Goal: Information Seeking & Learning: Learn about a topic

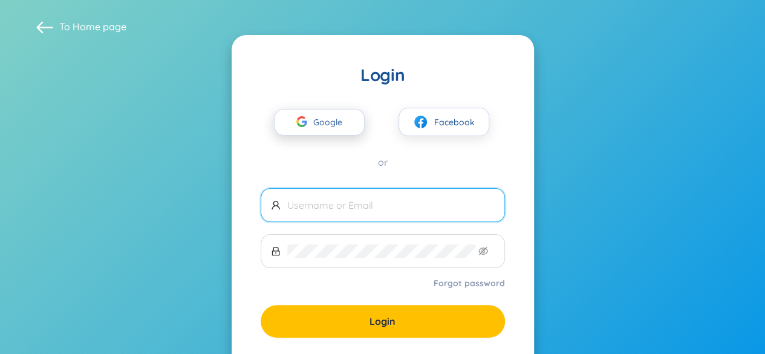
click at [336, 122] on span "Google" at bounding box center [330, 121] width 35 height 25
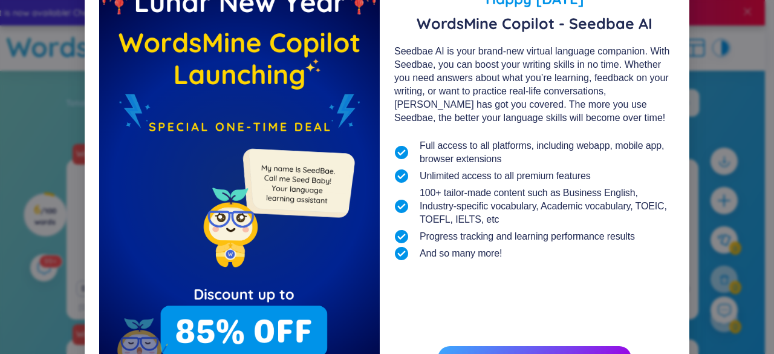
scroll to position [131, 0]
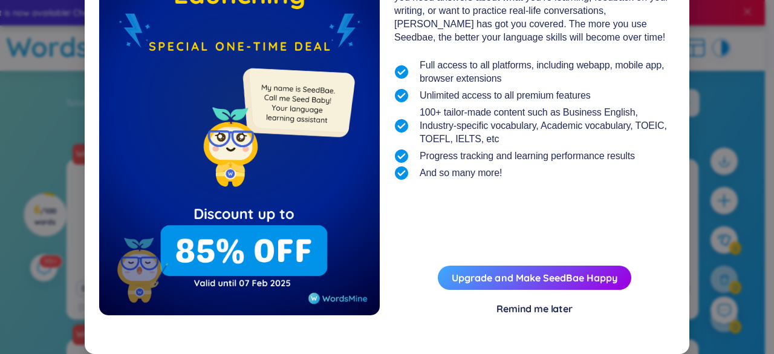
click at [504, 314] on div "Remind me later" at bounding box center [534, 308] width 76 height 13
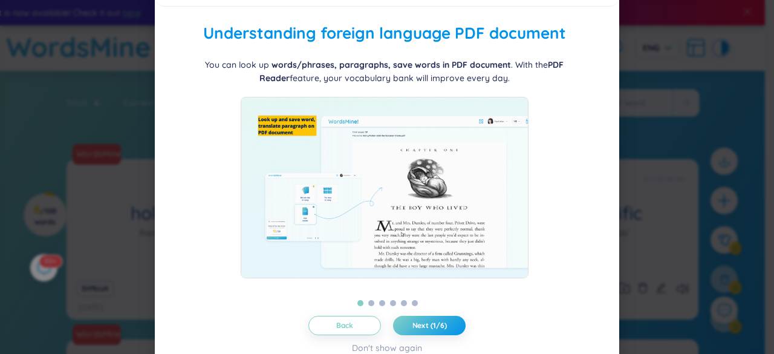
scroll to position [41, 0]
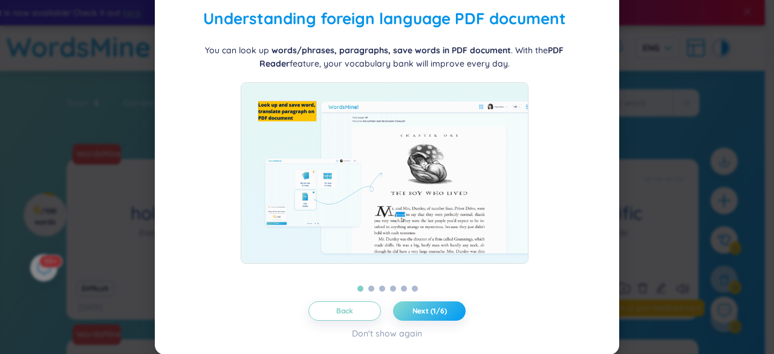
click at [423, 311] on span "Next (1/6)" at bounding box center [429, 311] width 34 height 10
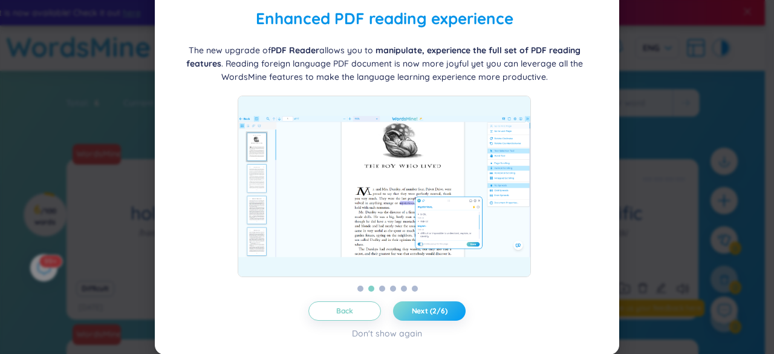
click at [423, 306] on span "Next (2/6)" at bounding box center [430, 311] width 36 height 10
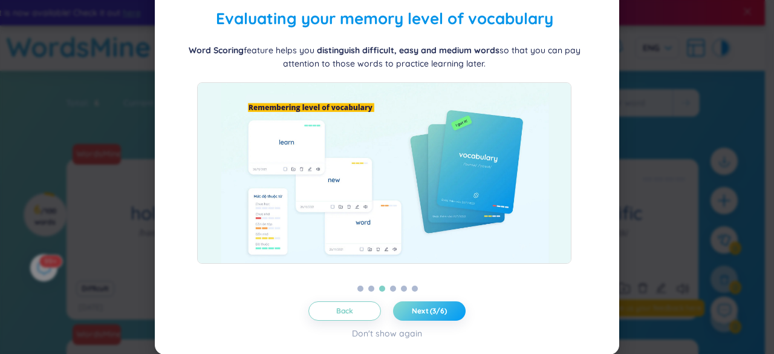
click at [423, 305] on button "Next (3/6)" at bounding box center [429, 310] width 73 height 19
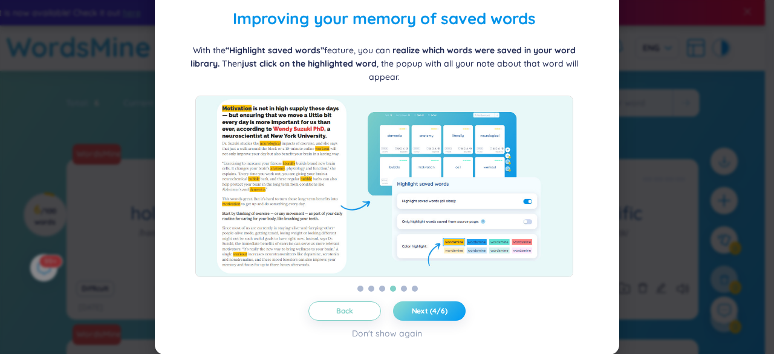
click at [423, 305] on button "Next (4/6)" at bounding box center [429, 310] width 73 height 19
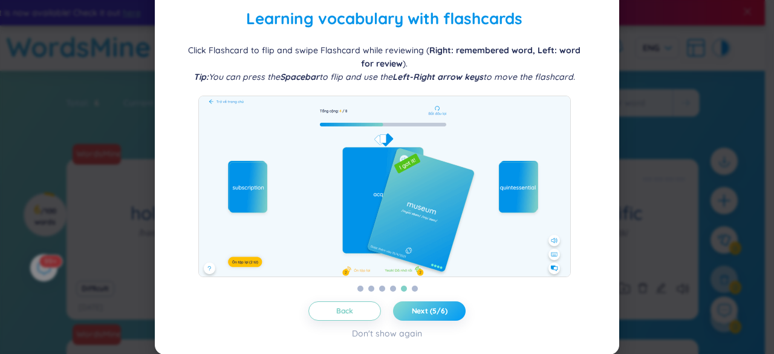
click at [423, 305] on button "Next (5/6)" at bounding box center [429, 310] width 73 height 19
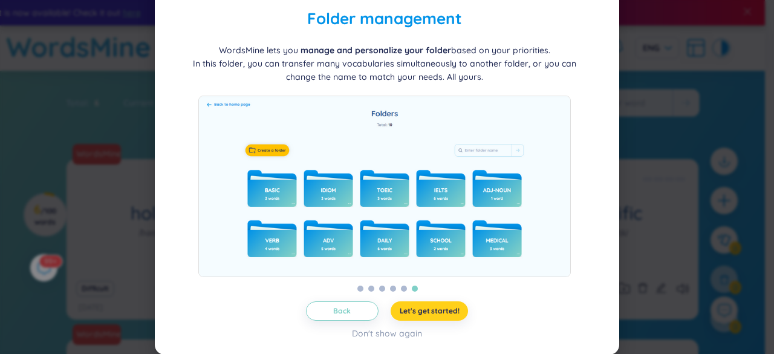
click at [424, 309] on span "Let's get started!" at bounding box center [429, 311] width 60 height 10
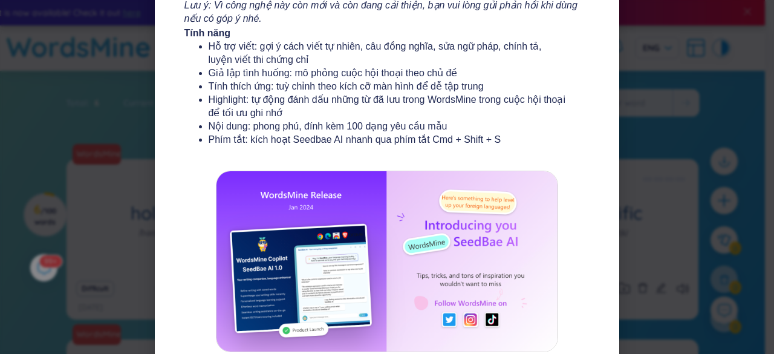
scroll to position [256, 0]
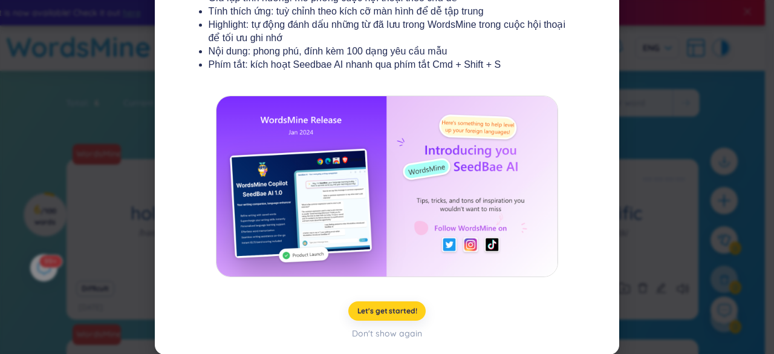
click at [396, 311] on span "Let's get started!" at bounding box center [387, 311] width 60 height 10
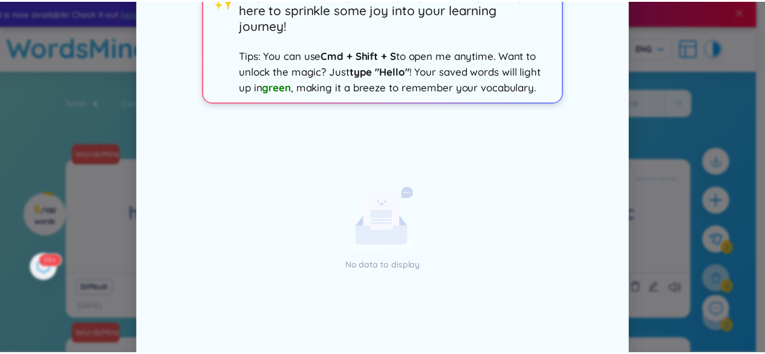
scroll to position [0, 0]
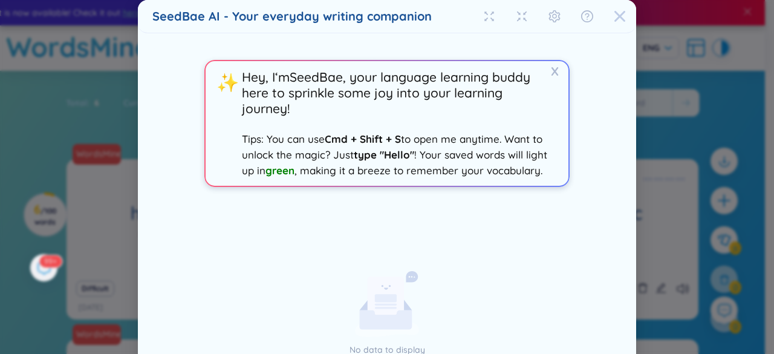
click at [614, 21] on icon "Close" at bounding box center [619, 16] width 11 height 11
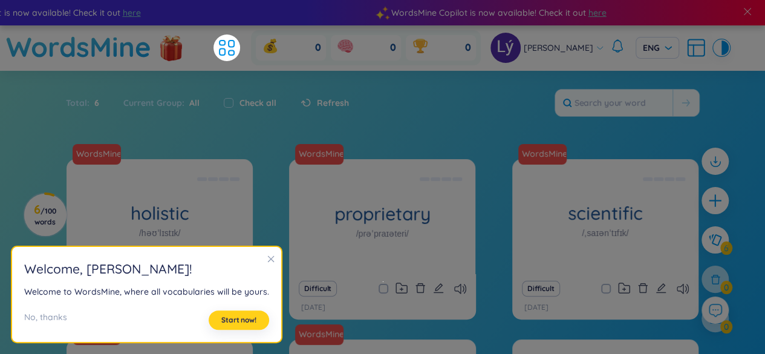
click at [242, 318] on span "Start now!" at bounding box center [238, 320] width 35 height 10
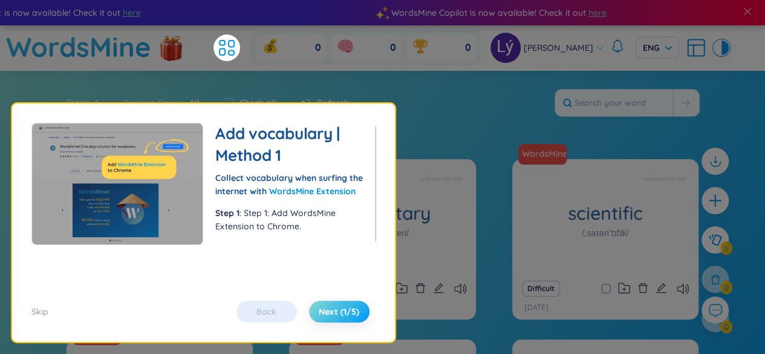
click at [326, 310] on span "Next (1/5)" at bounding box center [338, 311] width 40 height 12
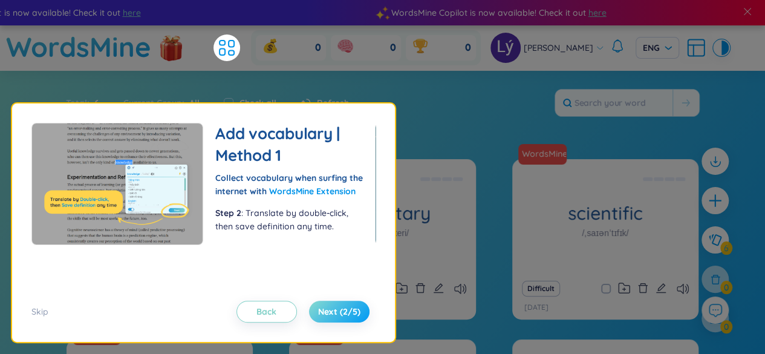
click at [326, 310] on span "Next (2/5)" at bounding box center [339, 311] width 42 height 12
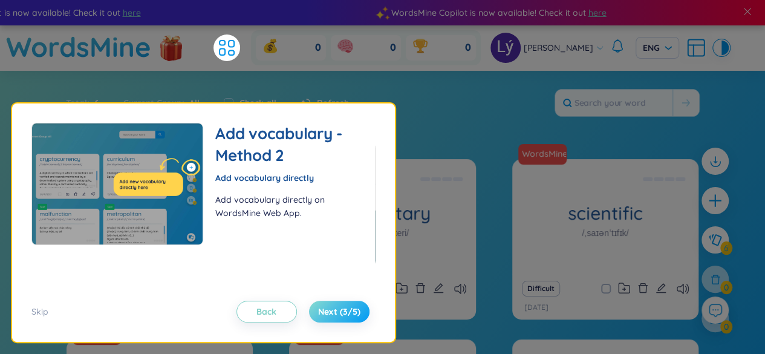
click at [326, 310] on span "Next (3/5)" at bounding box center [339, 311] width 42 height 12
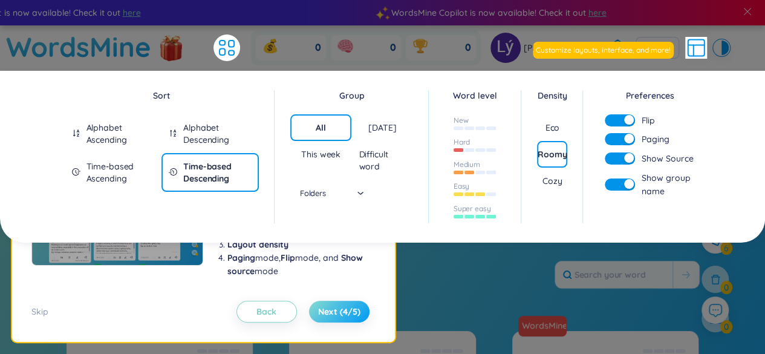
click at [326, 310] on span "Next (4/5)" at bounding box center [339, 311] width 42 height 12
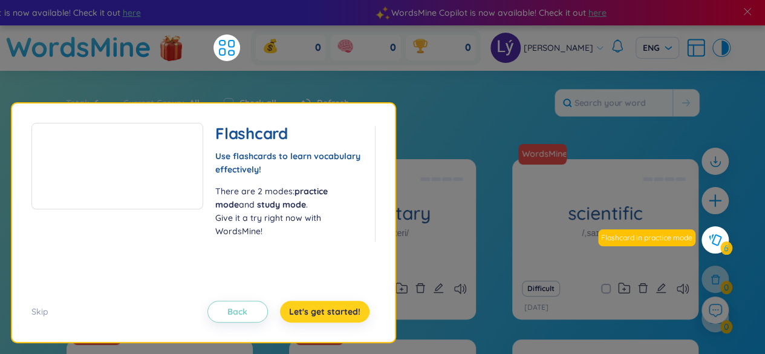
click at [326, 310] on span "Let's get started!" at bounding box center [324, 311] width 71 height 12
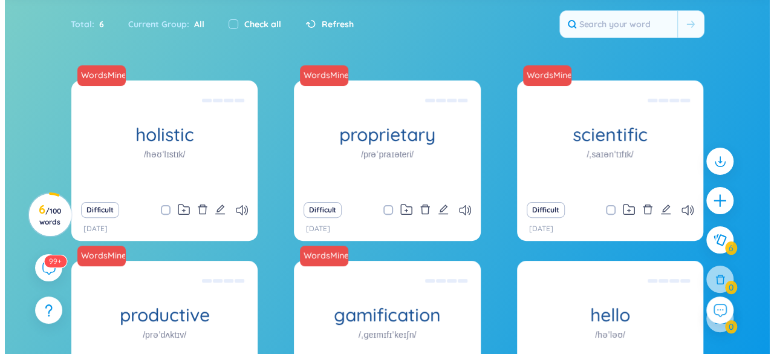
scroll to position [181, 0]
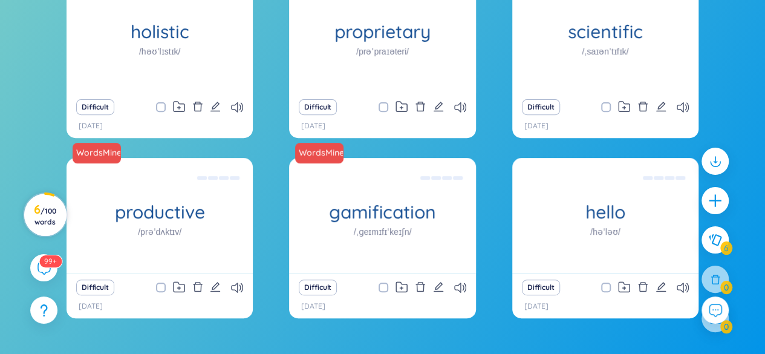
click at [46, 221] on span "/ 100 words" at bounding box center [45, 216] width 22 height 20
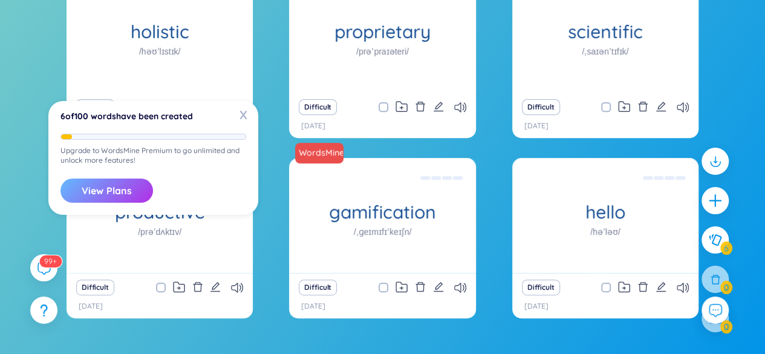
click at [133, 193] on button "View Plans" at bounding box center [106, 190] width 92 height 24
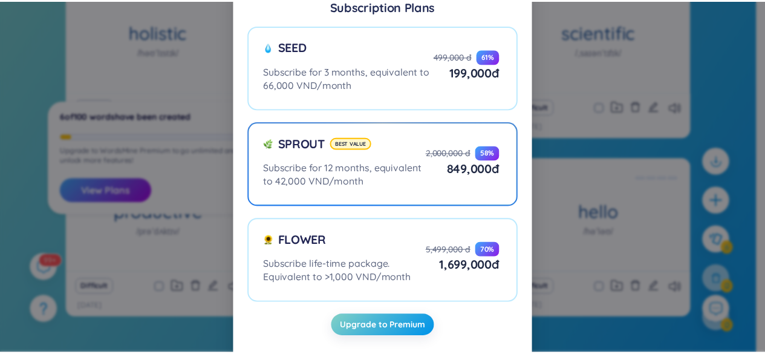
scroll to position [42, 0]
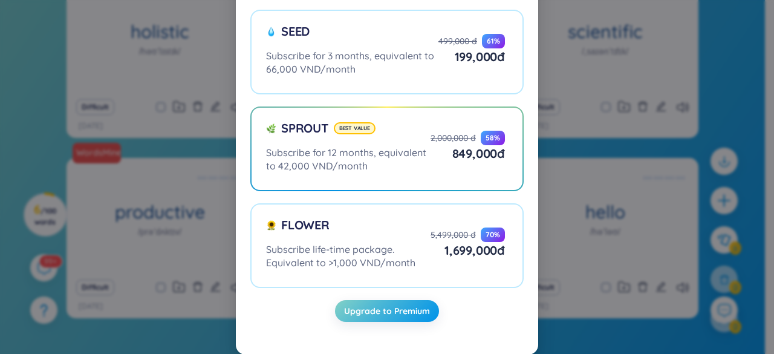
click at [710, 99] on div "Subscription Plans Seed Subscribe for 3 months, equivalent to 66,000 VND/month …" at bounding box center [387, 177] width 774 height 354
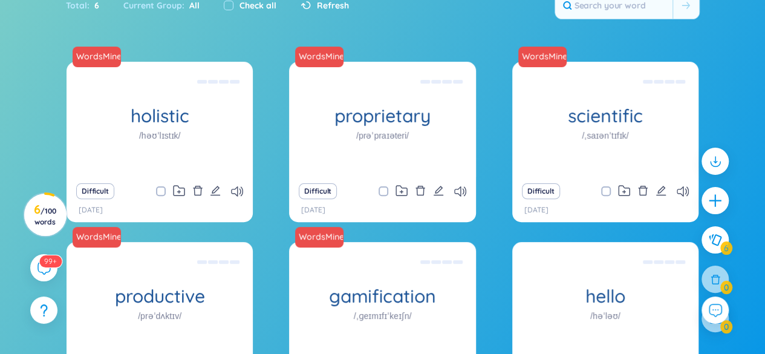
scroll to position [0, 0]
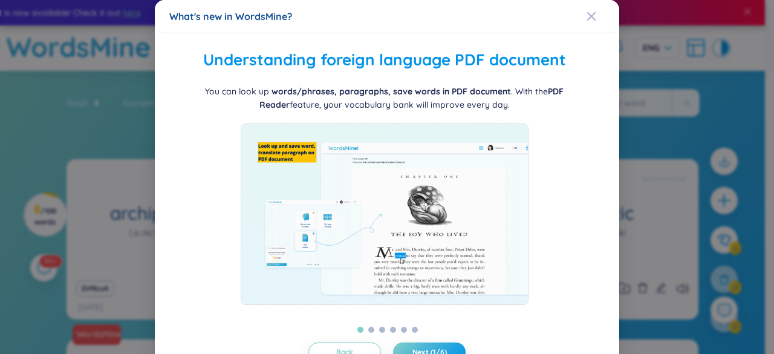
click at [577, 15] on div "What's new in WordsMine?" at bounding box center [386, 16] width 435 height 13
click at [586, 15] on icon "Close" at bounding box center [591, 16] width 10 height 10
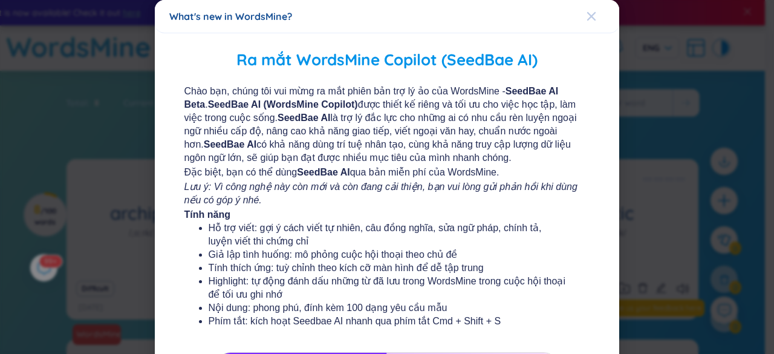
click at [587, 16] on icon "Close" at bounding box center [591, 16] width 10 height 10
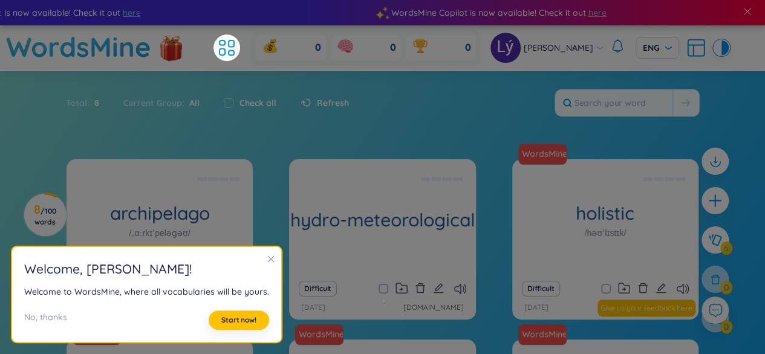
click at [267, 257] on icon "close" at bounding box center [271, 258] width 8 height 8
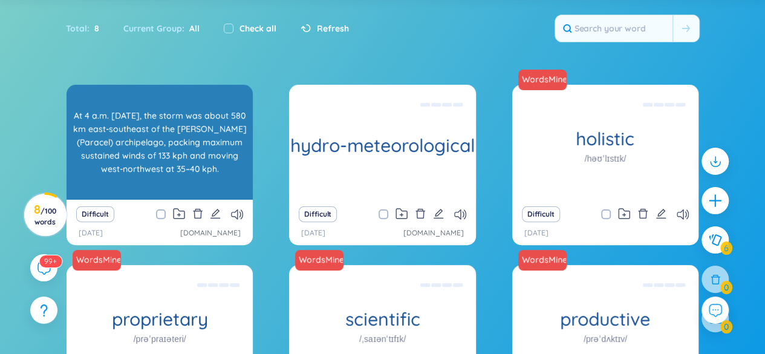
scroll to position [60, 0]
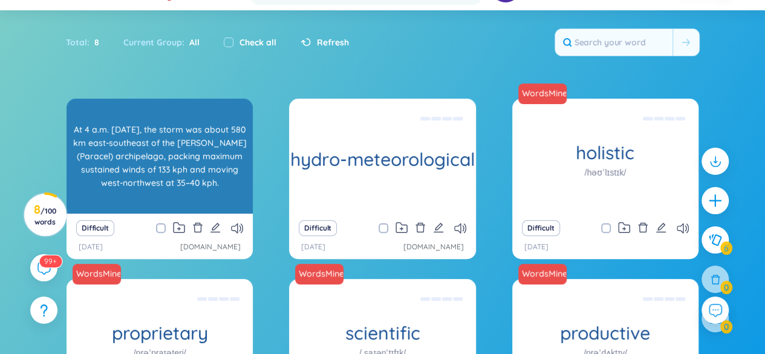
click at [222, 178] on div "At 4 a.m. Saturday, the storm was about 580 km east-southeast of the Hoang Sa (…" at bounding box center [160, 156] width 174 height 109
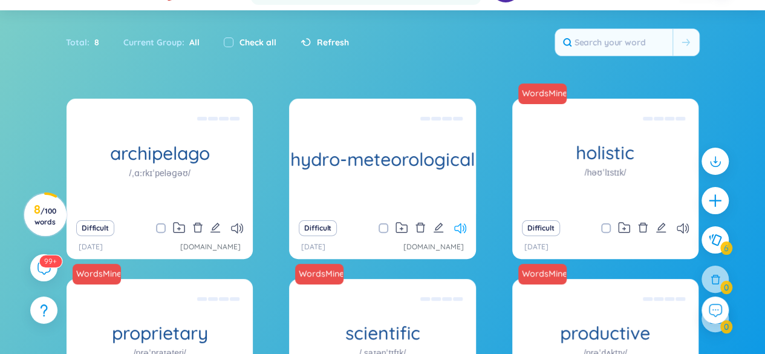
click at [458, 231] on icon at bounding box center [460, 228] width 12 height 10
click at [402, 228] on icon at bounding box center [401, 227] width 12 height 11
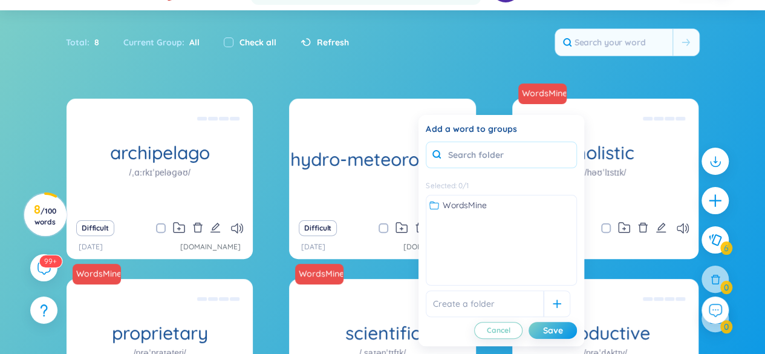
click at [471, 155] on input "text" at bounding box center [500, 154] width 151 height 27
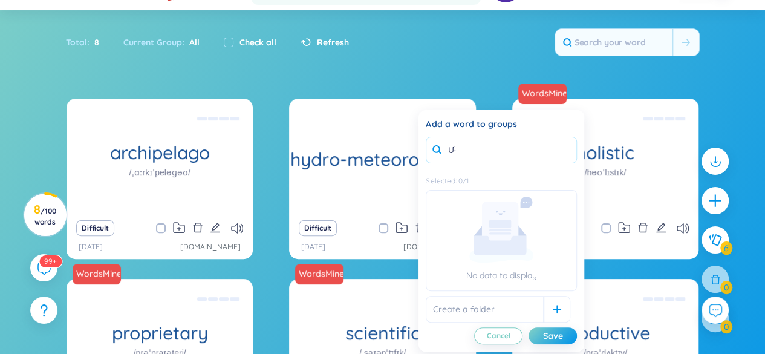
type input "Ư"
type input "Weather"
click at [550, 336] on div "Save" at bounding box center [553, 335] width 20 height 13
click at [543, 305] on div at bounding box center [556, 309] width 27 height 27
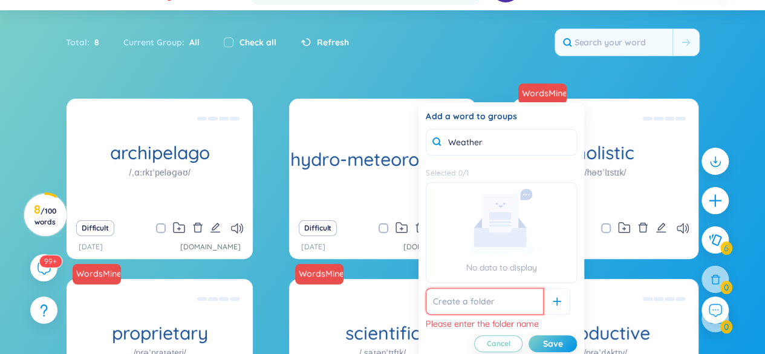
click at [505, 303] on input "text" at bounding box center [484, 301] width 118 height 27
click at [465, 136] on input "Weather" at bounding box center [500, 142] width 151 height 27
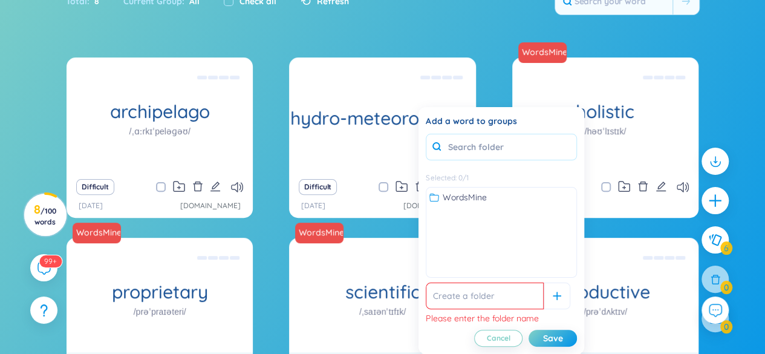
scroll to position [121, 0]
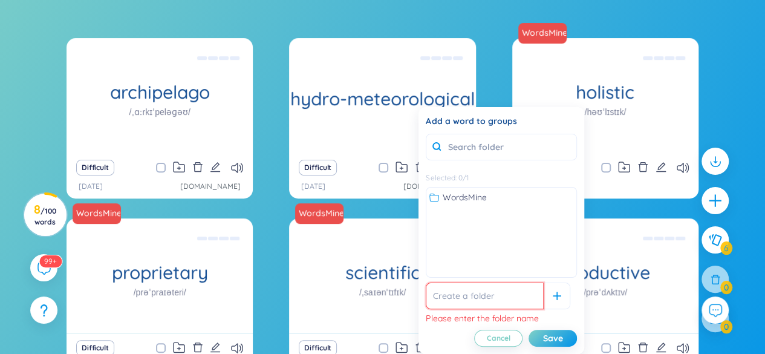
click at [463, 294] on input "text" at bounding box center [484, 295] width 118 height 27
type input "Ư"
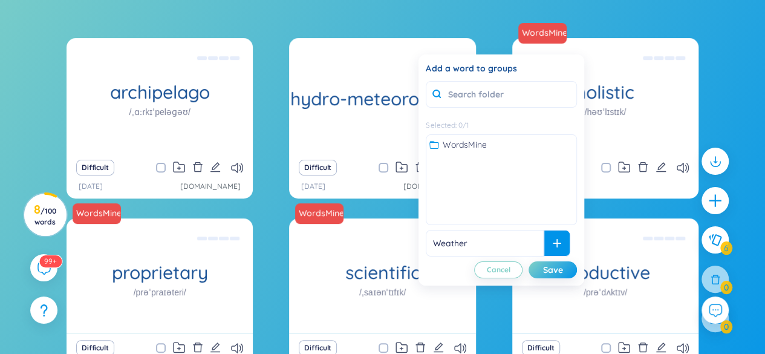
type input "Weather"
click at [543, 248] on div at bounding box center [556, 243] width 27 height 27
click at [551, 263] on div "Save" at bounding box center [553, 269] width 20 height 13
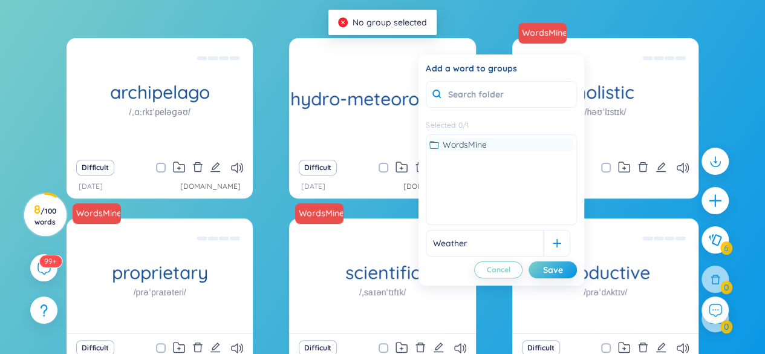
click at [486, 141] on div "WordsMine" at bounding box center [501, 144] width 144 height 13
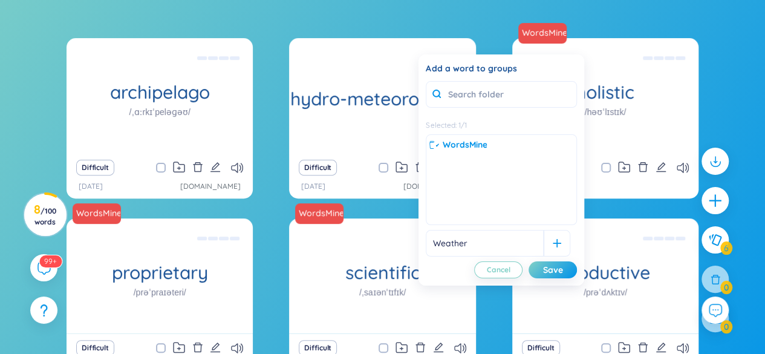
click at [500, 184] on div "WordsMine No data to display" at bounding box center [500, 179] width 151 height 91
click at [488, 166] on div "WordsMine No data to display" at bounding box center [500, 179] width 151 height 91
click at [499, 242] on input "Weather" at bounding box center [484, 243] width 118 height 27
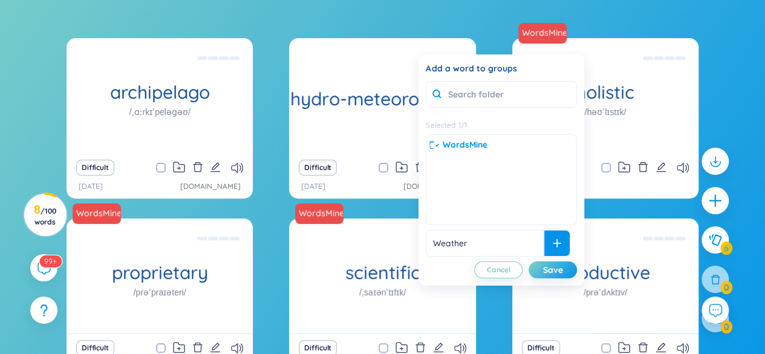
click at [543, 250] on div at bounding box center [556, 243] width 27 height 27
click at [552, 244] on icon at bounding box center [556, 243] width 8 height 8
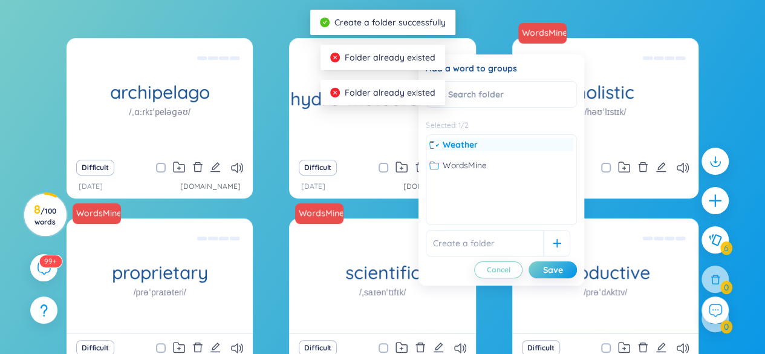
click at [488, 144] on div "Weather" at bounding box center [501, 144] width 144 height 13
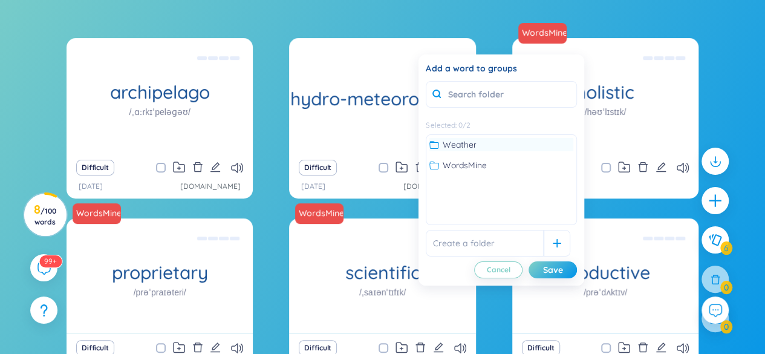
click at [523, 143] on div "Weather" at bounding box center [501, 144] width 144 height 13
click at [563, 268] on button "Save" at bounding box center [552, 269] width 48 height 17
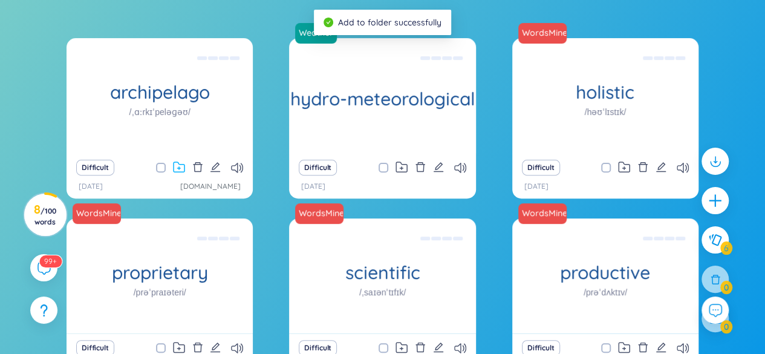
click at [182, 165] on icon at bounding box center [179, 166] width 12 height 11
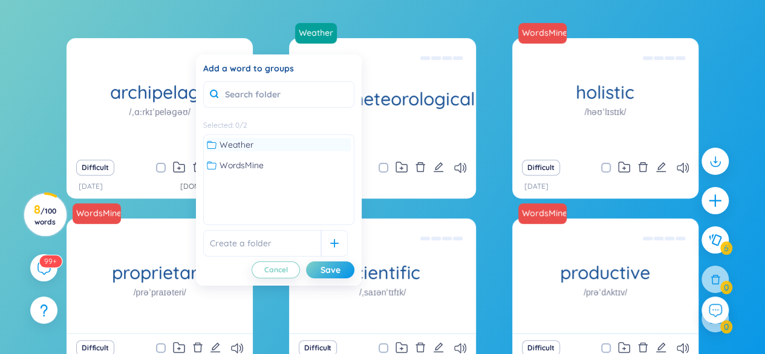
click at [273, 146] on div "Weather" at bounding box center [279, 144] width 144 height 13
click at [323, 270] on div "Save" at bounding box center [330, 269] width 20 height 13
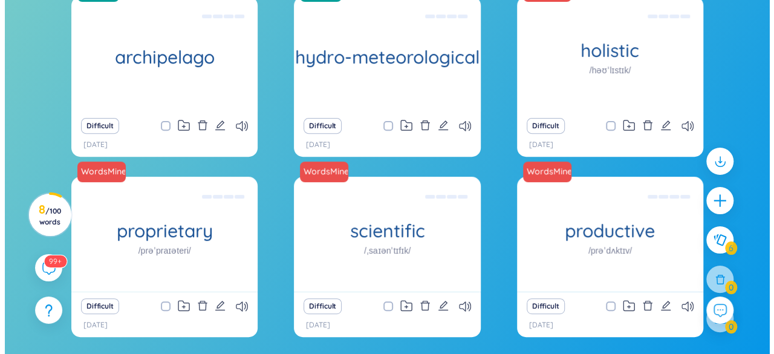
scroll to position [181, 0]
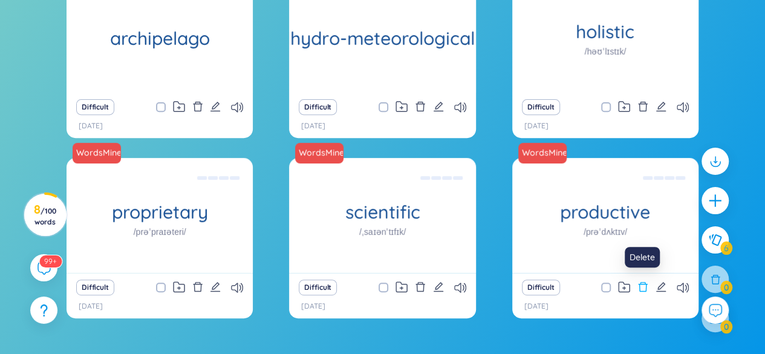
click at [641, 290] on icon "delete" at bounding box center [642, 286] width 11 height 11
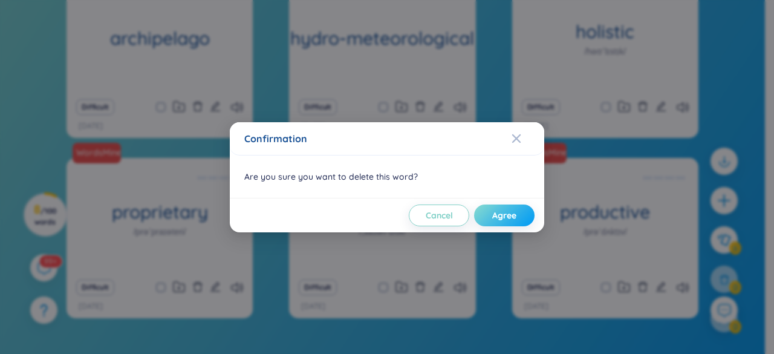
click at [500, 215] on span "Agree" at bounding box center [504, 215] width 24 height 12
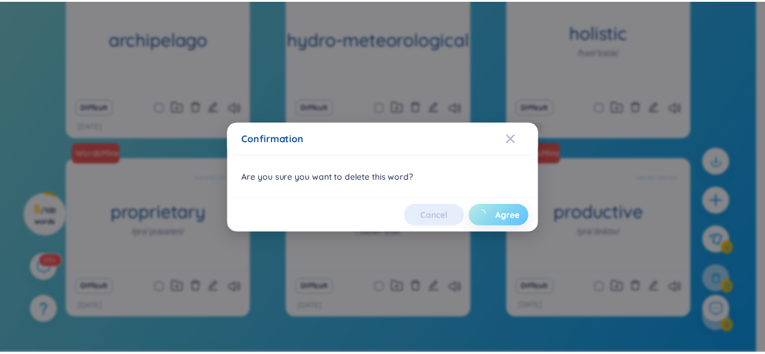
scroll to position [175, 0]
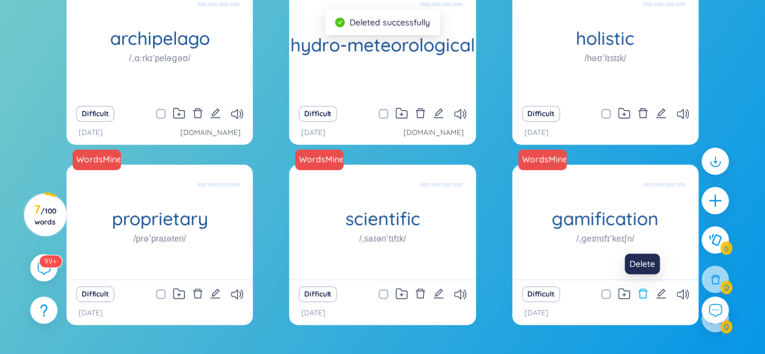
click at [642, 288] on icon "delete" at bounding box center [642, 293] width 9 height 10
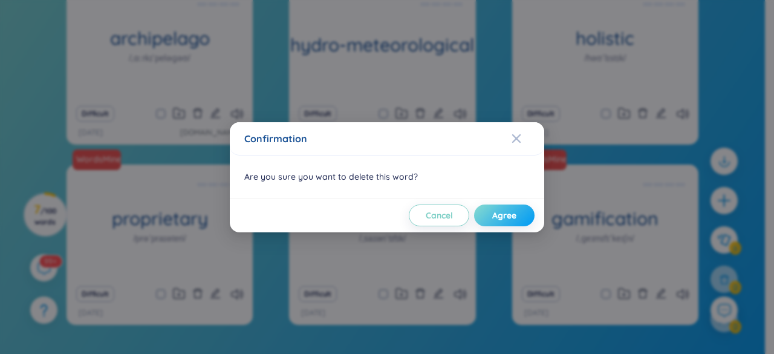
click at [504, 219] on span "Agree" at bounding box center [504, 215] width 24 height 12
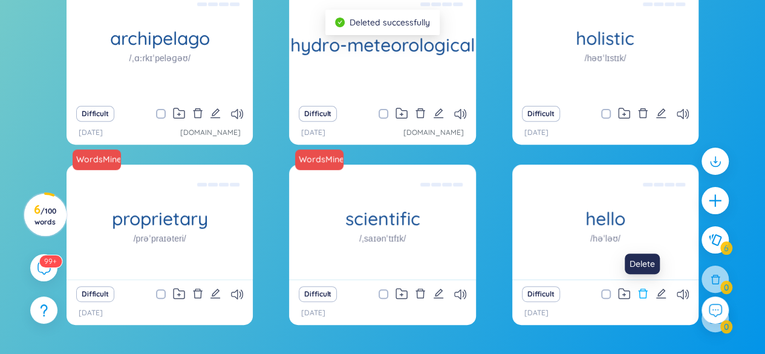
click at [640, 289] on icon "delete" at bounding box center [642, 293] width 9 height 10
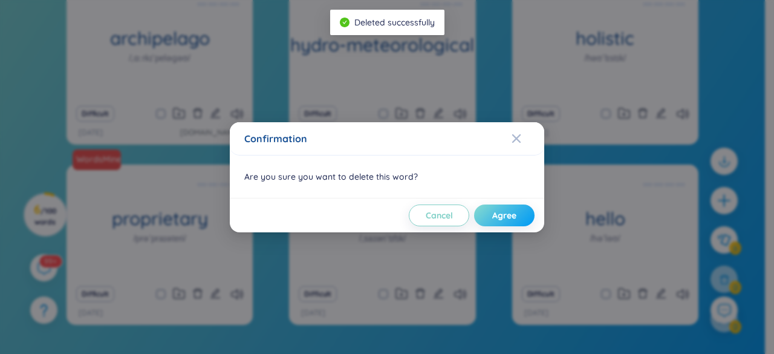
click at [502, 218] on span "Agree" at bounding box center [504, 215] width 24 height 12
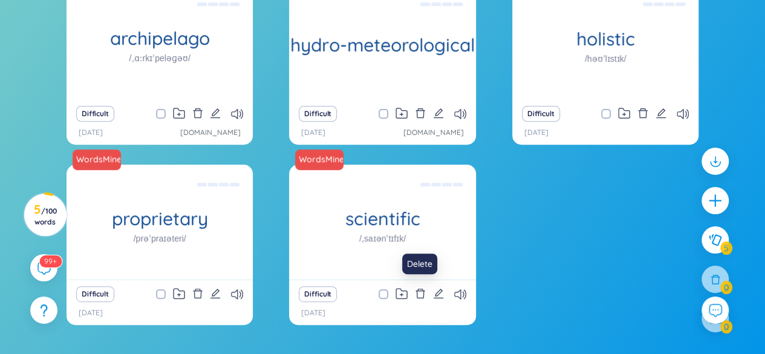
click at [419, 289] on icon "delete" at bounding box center [419, 293] width 9 height 10
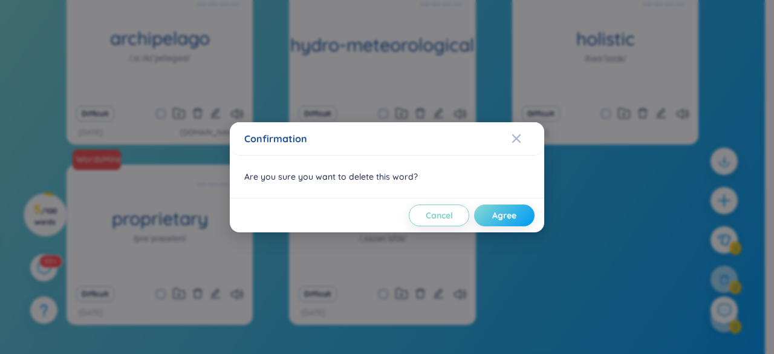
click at [495, 221] on span "Agree" at bounding box center [504, 215] width 24 height 12
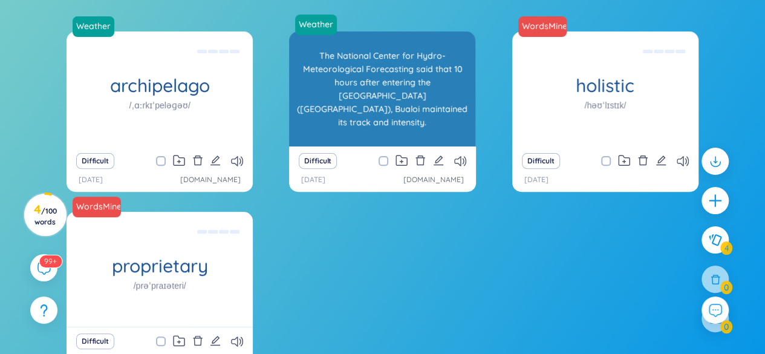
scroll to position [208, 0]
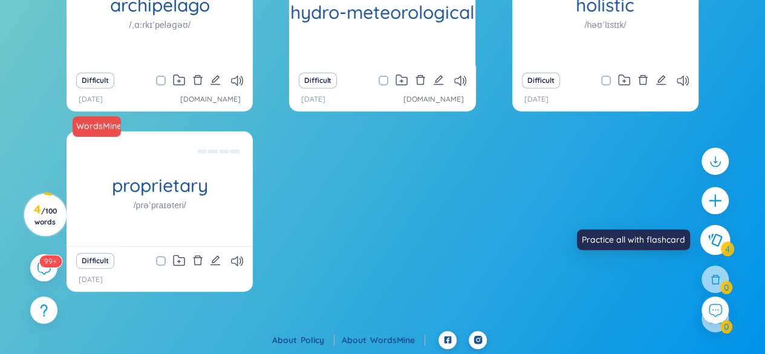
click at [705, 238] on button at bounding box center [715, 240] width 30 height 30
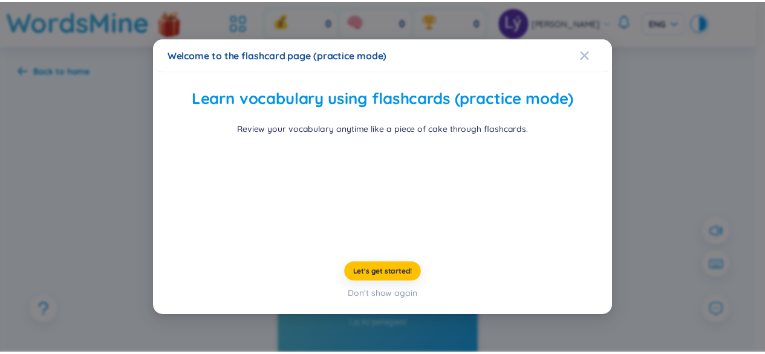
scroll to position [63, 0]
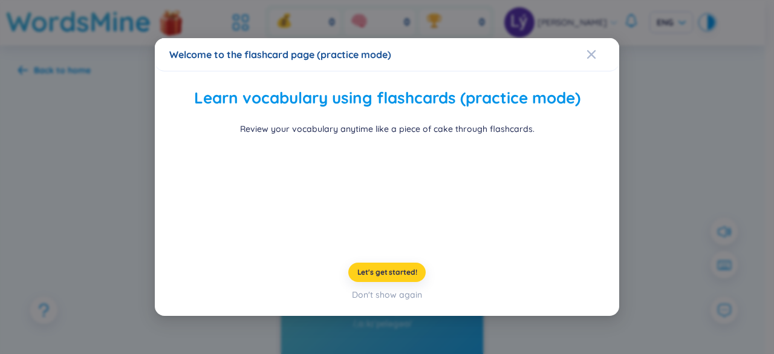
click at [386, 277] on span "Let's get started!" at bounding box center [387, 272] width 60 height 10
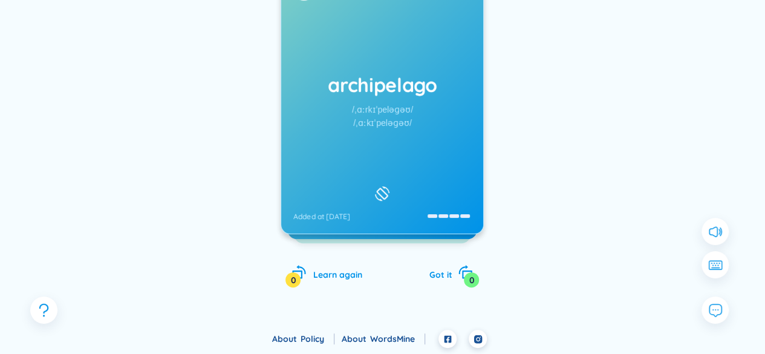
scroll to position [140, 0]
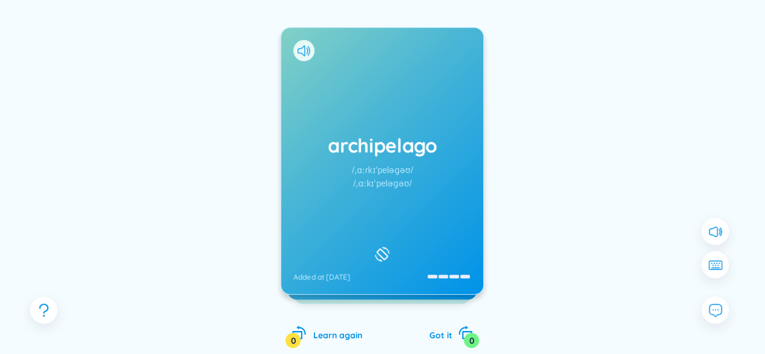
click at [444, 193] on div "archipelago /ˌɑːrkɪˈpeləɡəʊ/ /ˌɑːkɪˈpeləɡəʊ/ Added at 28/9/2025" at bounding box center [382, 161] width 202 height 266
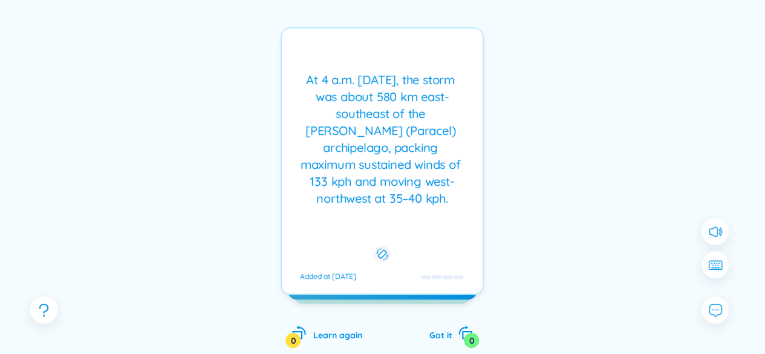
click at [446, 192] on div "At 4 a.m. Saturday, the storm was about 580 km east-southeast of the Hoang Sa (…" at bounding box center [382, 138] width 189 height 135
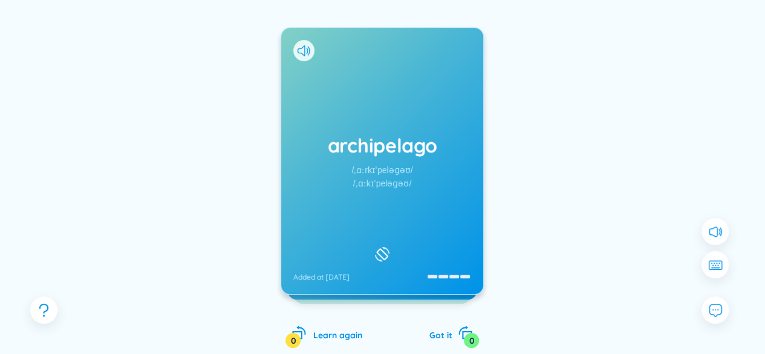
click at [446, 192] on div "archipelago /ˌɑːrkɪˈpeləɡəʊ/ /ˌɑːkɪˈpeləɡəʊ/ Added at 28/9/2025" at bounding box center [382, 161] width 202 height 266
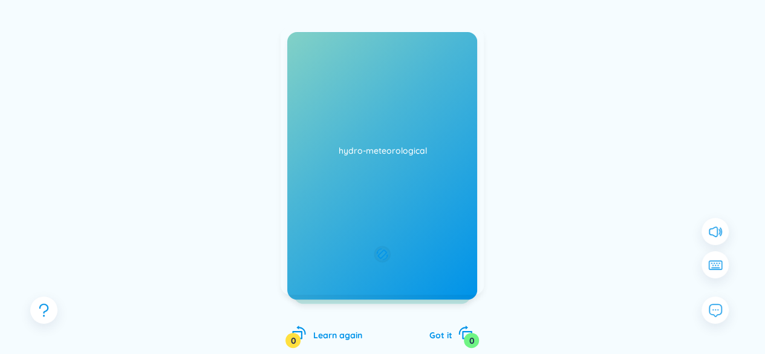
click at [446, 192] on div "At 4 a.m. Saturday, the storm was about 580 km east-southeast of the Hoang Sa (…" at bounding box center [382, 138] width 189 height 135
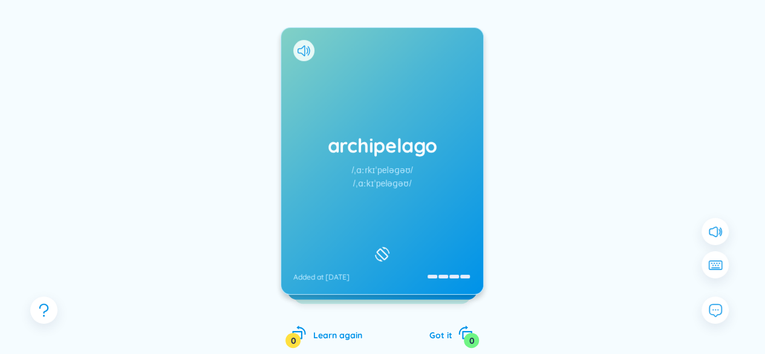
click at [517, 181] on div "archipelago /ˌɑːrkɪˈpeləɡəʊ/ /ˌɑːkɪˈpeləɡəʊ/ Added at 28/9/2025 At 4 a.m. Satur…" at bounding box center [382, 173] width 728 height 398
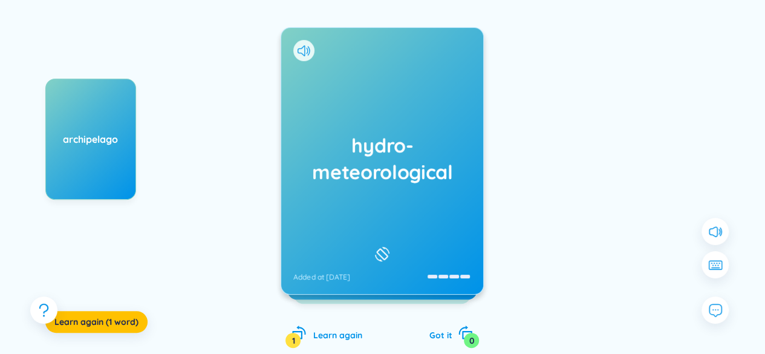
click at [441, 178] on h1 "hydro-meteorological" at bounding box center [382, 158] width 178 height 53
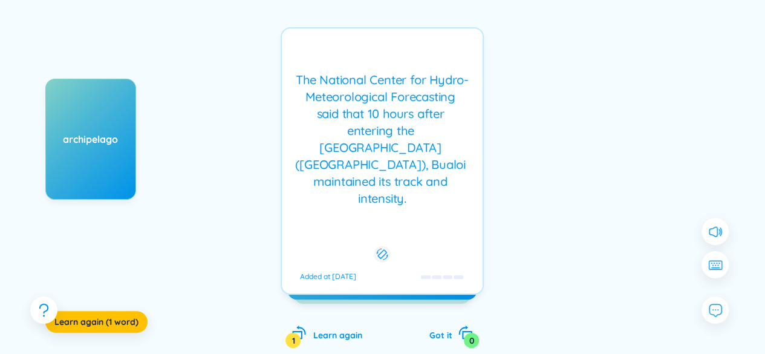
click at [433, 167] on div "The National Center for Hydro-Meteorological Forecasting said that 10 hours aft…" at bounding box center [382, 138] width 189 height 135
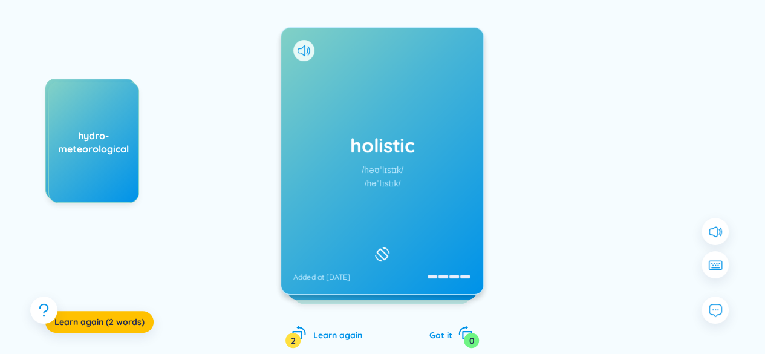
click at [396, 147] on h1 "holistic" at bounding box center [382, 145] width 178 height 27
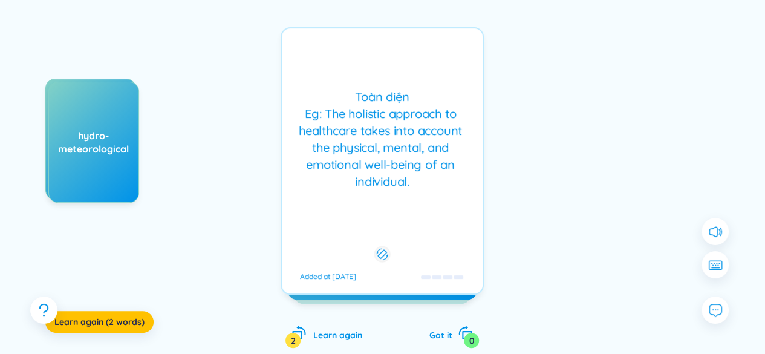
click at [401, 142] on div "Toàn diện Eg: The holistic approach to healthcare takes into account the physic…" at bounding box center [382, 139] width 189 height 102
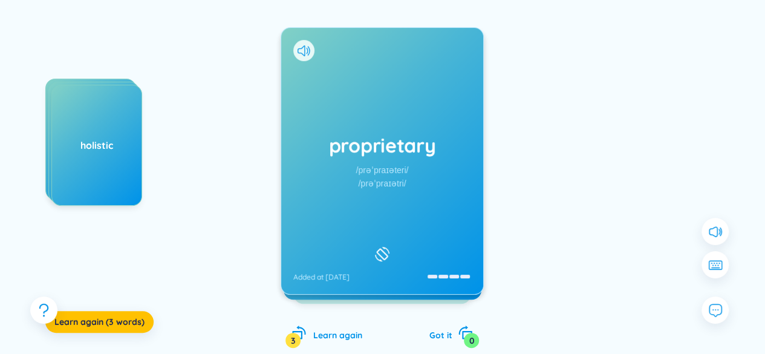
click at [417, 118] on div "proprietary /prəˈpraɪəteri/ /prəˈpraɪətri/ Added at 28/9/2025" at bounding box center [382, 161] width 202 height 266
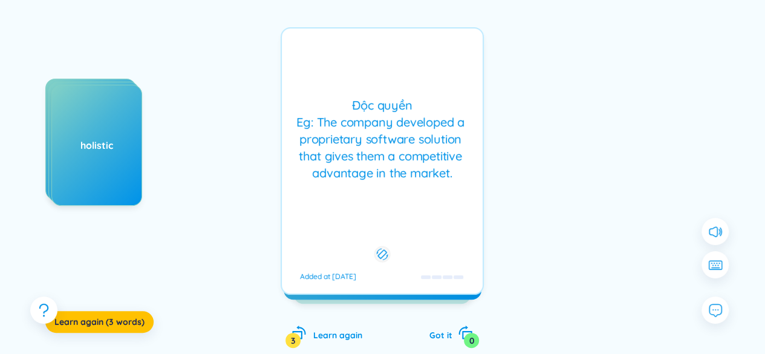
click at [359, 133] on div "Độc quyền Eg: The company developed a proprietary software solution that gives …" at bounding box center [382, 139] width 189 height 85
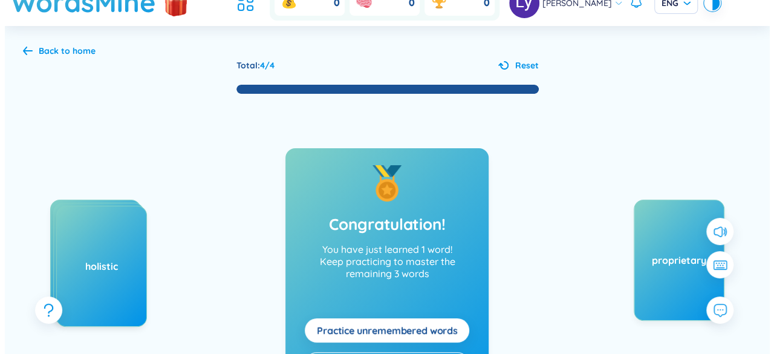
scroll to position [0, 0]
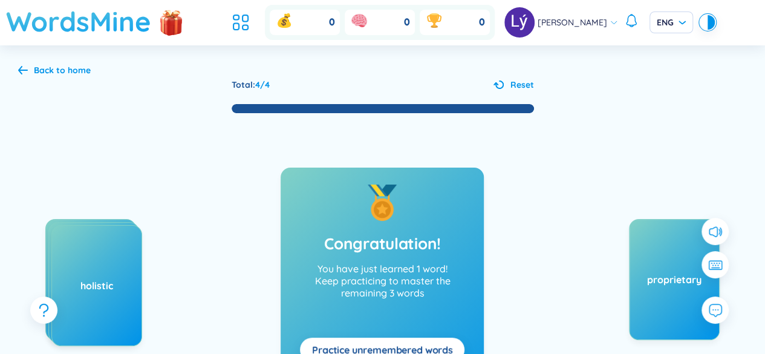
click at [103, 23] on h1 "WordsMine" at bounding box center [78, 21] width 145 height 43
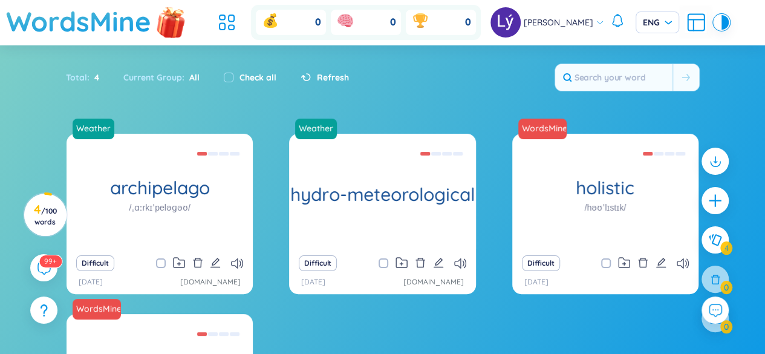
click at [178, 24] on img at bounding box center [171, 22] width 36 height 48
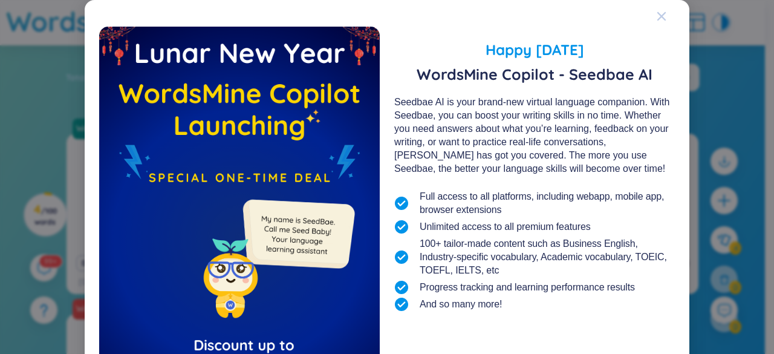
click at [656, 19] on icon "Close" at bounding box center [661, 16] width 10 height 10
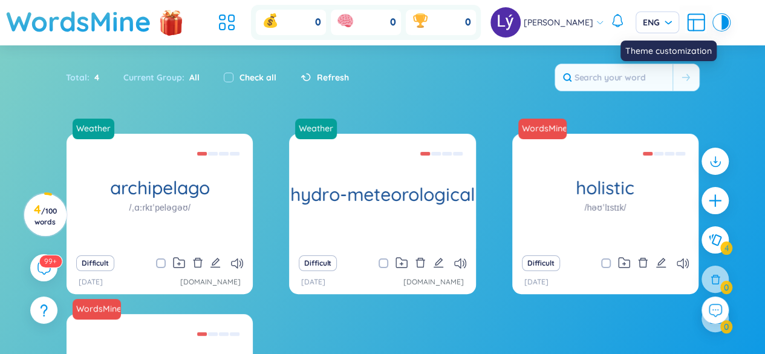
click at [714, 22] on div at bounding box center [717, 22] width 7 height 15
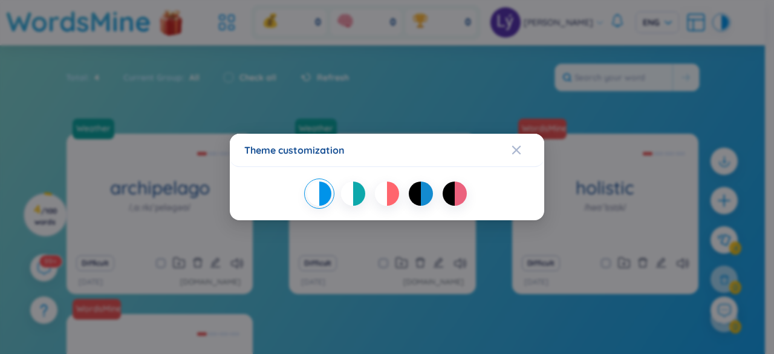
click at [423, 187] on div at bounding box center [427, 193] width 12 height 24
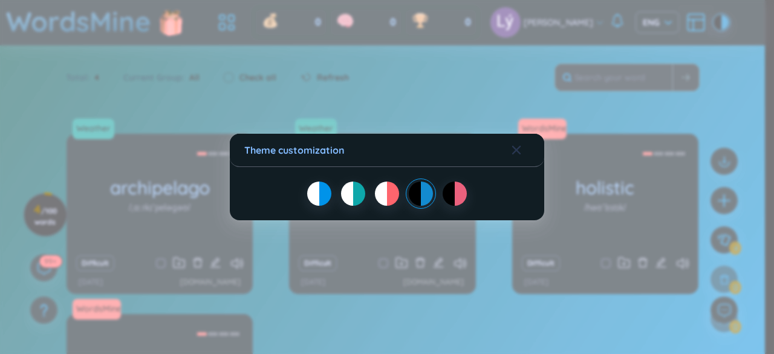
click at [517, 153] on icon "Close" at bounding box center [516, 150] width 10 height 10
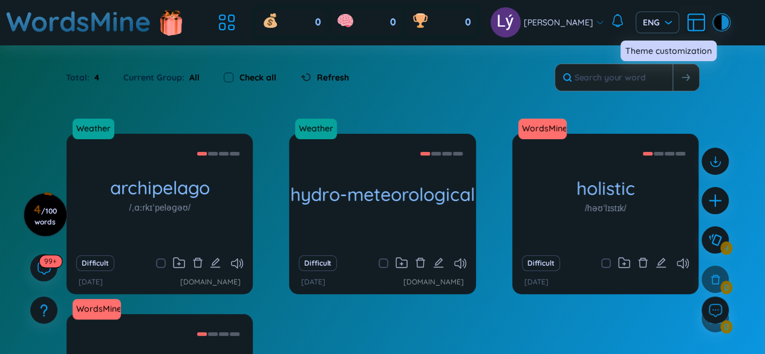
click at [721, 21] on div at bounding box center [724, 22] width 7 height 15
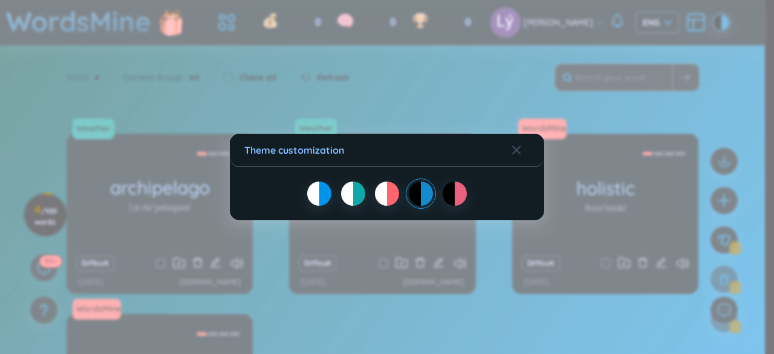
click at [317, 197] on div at bounding box center [313, 193] width 12 height 24
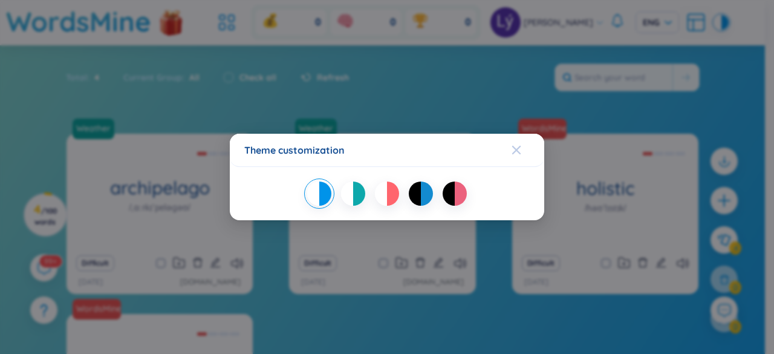
click at [515, 153] on icon "Close" at bounding box center [516, 150] width 10 height 10
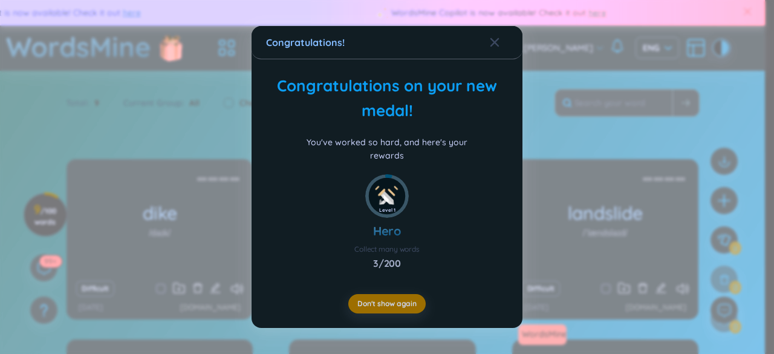
click at [706, 48] on div "Congratulations! Congratulations on your new medal! You've worked so hard, and …" at bounding box center [387, 177] width 774 height 354
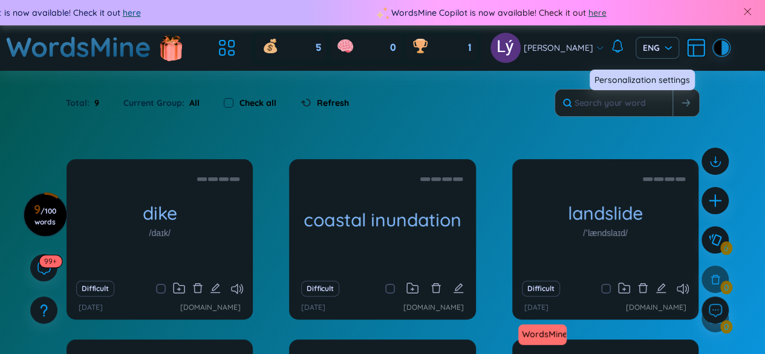
click at [721, 54] on div at bounding box center [724, 47] width 7 height 15
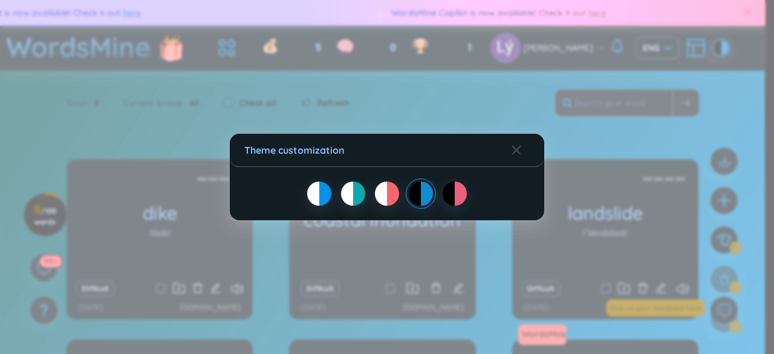
click at [314, 195] on div at bounding box center [313, 193] width 12 height 24
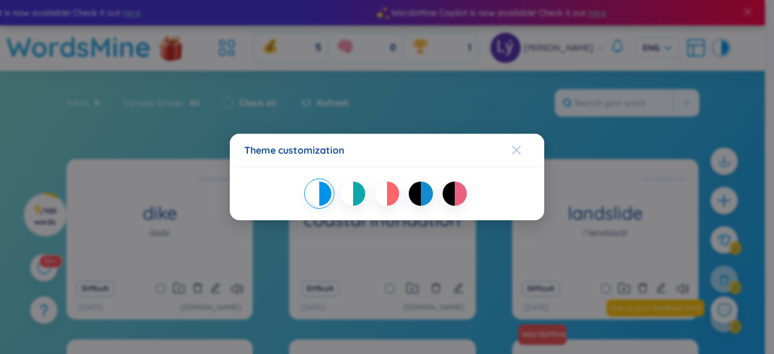
click at [515, 146] on icon "Close" at bounding box center [516, 150] width 10 height 10
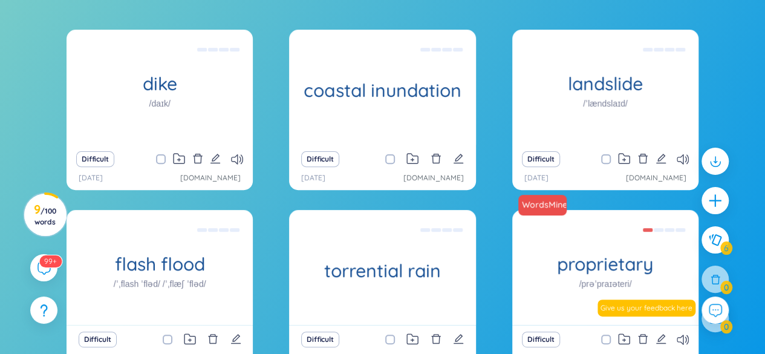
scroll to position [60, 0]
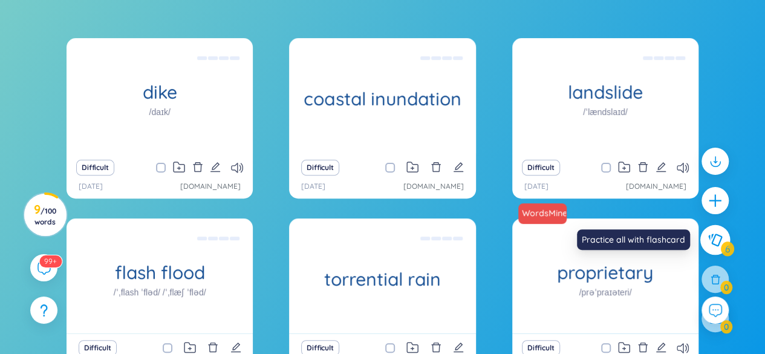
click at [719, 246] on button at bounding box center [715, 240] width 30 height 30
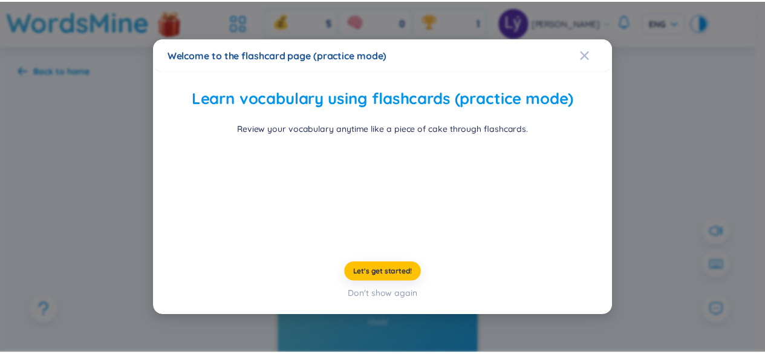
scroll to position [63, 0]
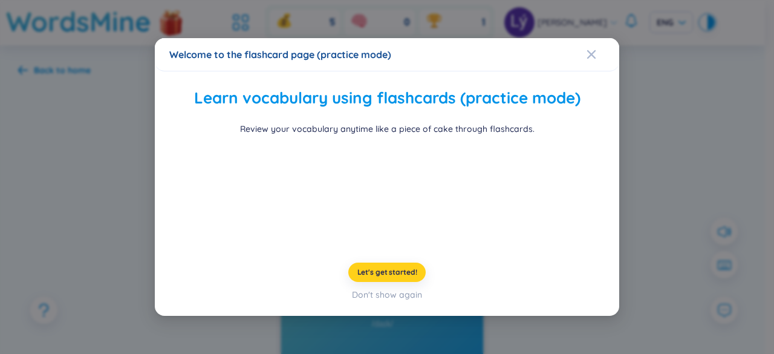
click at [410, 277] on span "Let's get started!" at bounding box center [387, 272] width 60 height 10
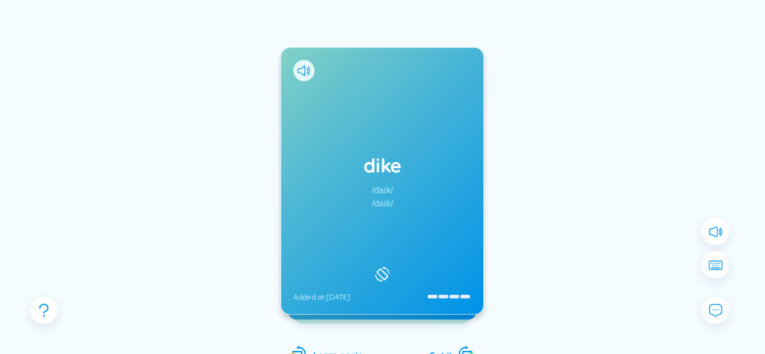
scroll to position [121, 0]
click at [377, 196] on div "/daɪk/" at bounding box center [382, 202] width 21 height 13
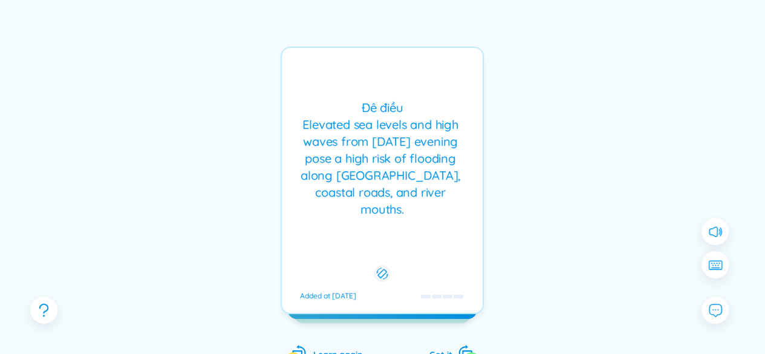
click at [409, 194] on div "Đê điều Elevated sea levels and high waves from Sunday evening pose a high risk…" at bounding box center [382, 158] width 189 height 118
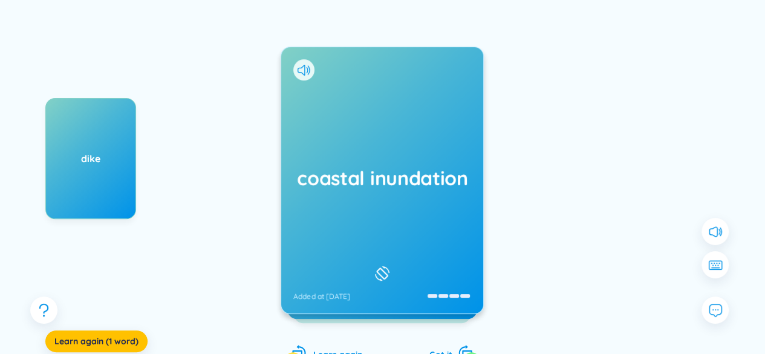
click at [397, 189] on h1 "coastal inundation" at bounding box center [382, 177] width 178 height 27
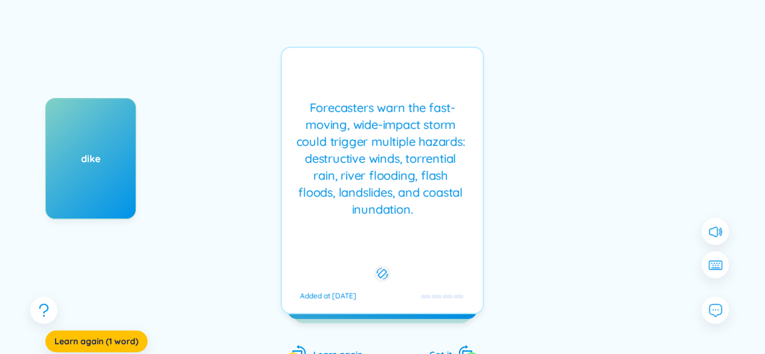
click at [397, 189] on div "Forecasters warn the fast-moving, wide-impact storm could trigger multiple haza…" at bounding box center [382, 158] width 189 height 118
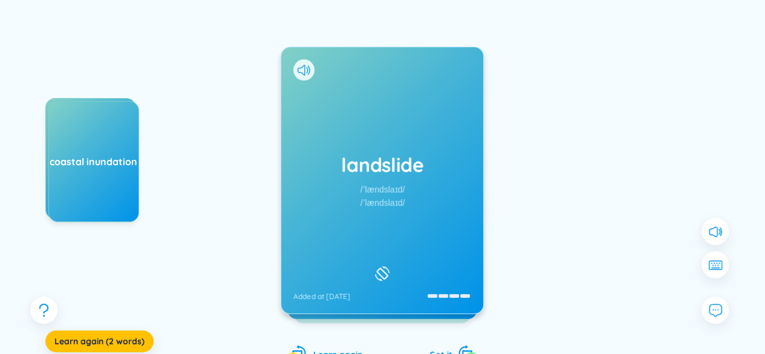
click at [396, 198] on div "/ˈlændslaɪd/" at bounding box center [382, 202] width 45 height 13
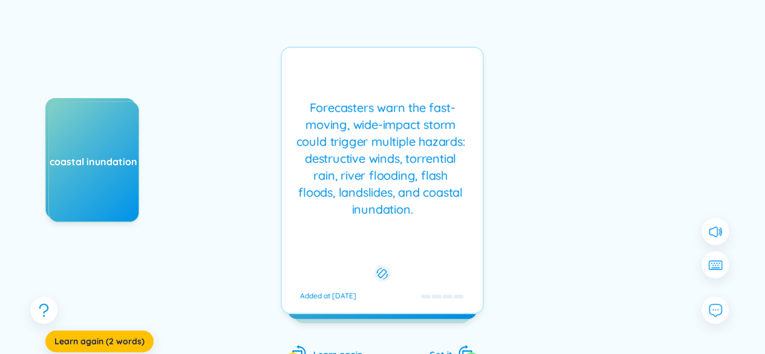
click at [396, 198] on div "Forecasters warn the fast-moving, wide-impact storm could trigger multiple haza…" at bounding box center [382, 158] width 189 height 118
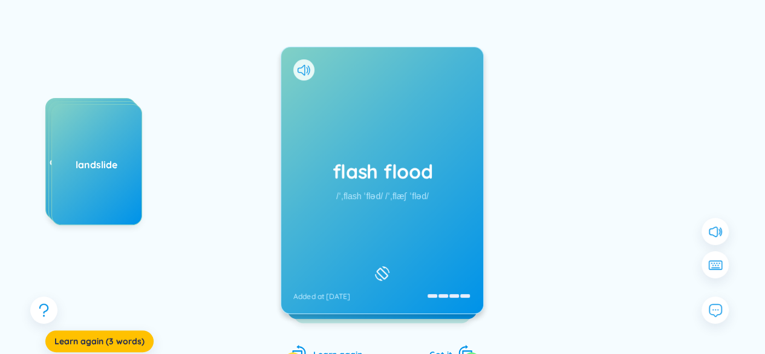
click at [385, 177] on h1 "flash flood" at bounding box center [382, 171] width 178 height 27
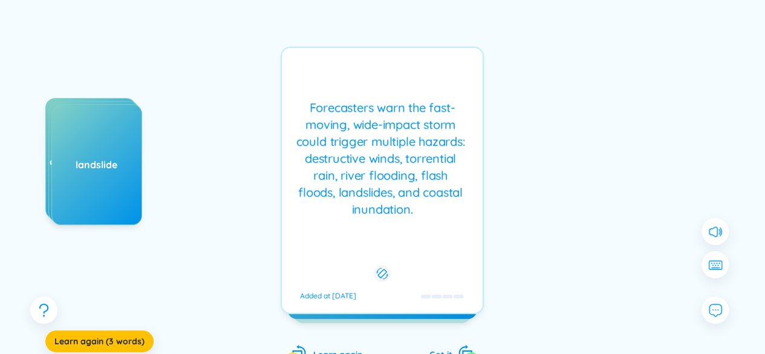
click at [385, 177] on div "Forecasters warn the fast-moving, wide-impact storm could trigger multiple haza…" at bounding box center [382, 158] width 189 height 118
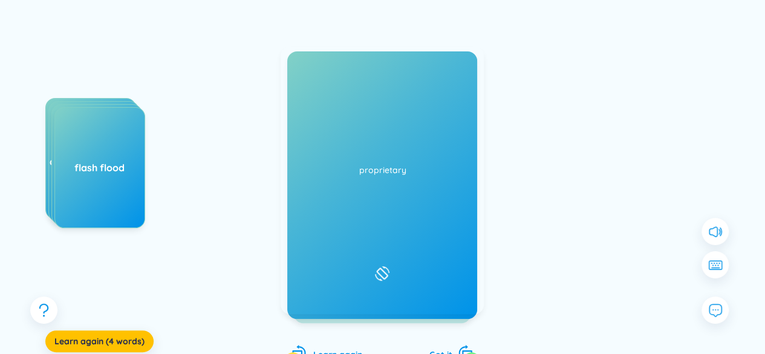
click at [378, 179] on h1 "torrential rain" at bounding box center [382, 177] width 178 height 27
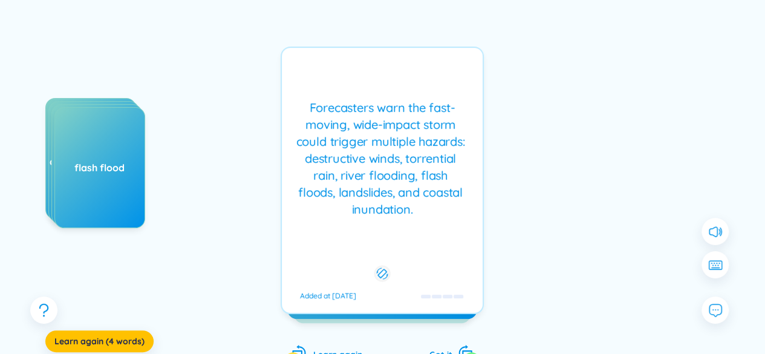
click at [378, 179] on div "Forecasters warn the fast-moving, wide-impact storm could trigger multiple haza…" at bounding box center [382, 158] width 189 height 118
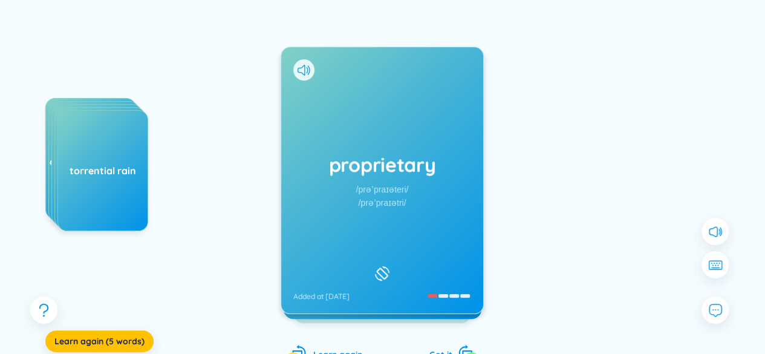
click at [410, 181] on div "proprietary /prəˈpraɪəteri/ /prəˈpraɪətri/ Added at 28/9/2025" at bounding box center [382, 180] width 202 height 266
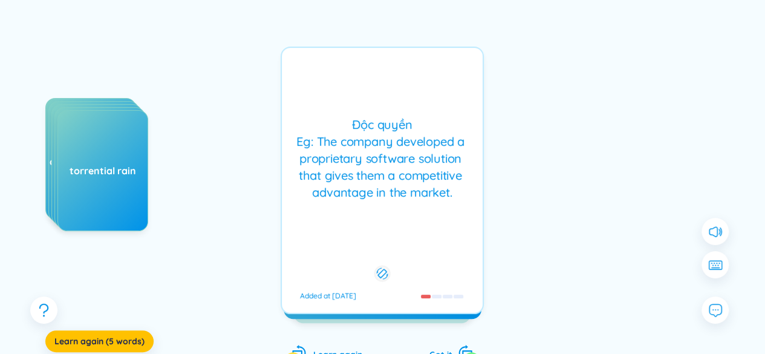
click at [410, 181] on div "Độc quyền Eg: The company developed a proprietary software solution that gives …" at bounding box center [382, 158] width 189 height 85
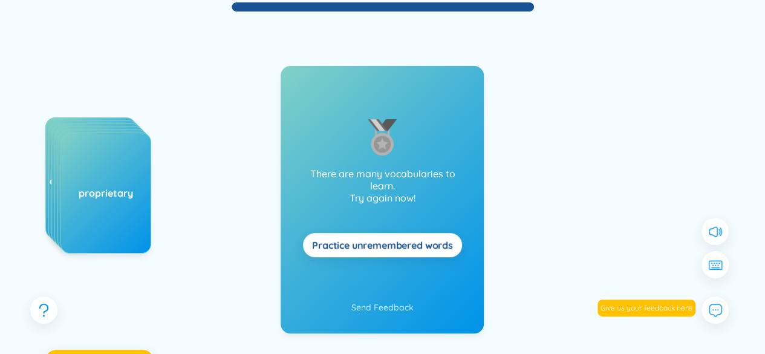
scroll to position [201, 0]
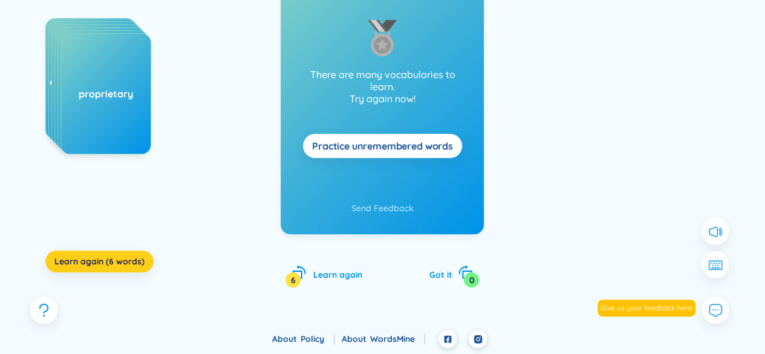
click at [134, 259] on span "Learn again (6 words)" at bounding box center [99, 261] width 90 height 12
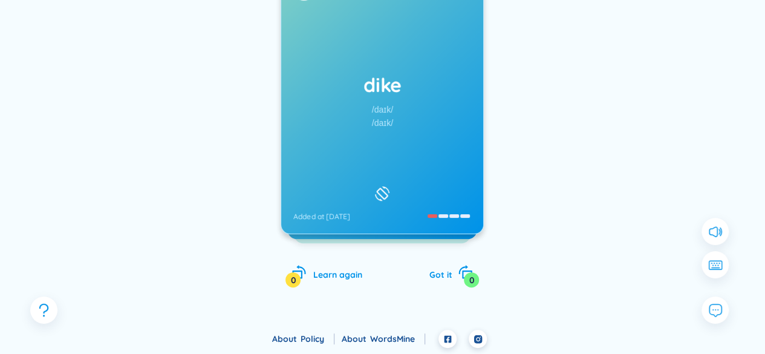
click at [388, 141] on div "dike /daɪk/ /daɪk/ Added at 28/9/2025" at bounding box center [382, 100] width 202 height 266
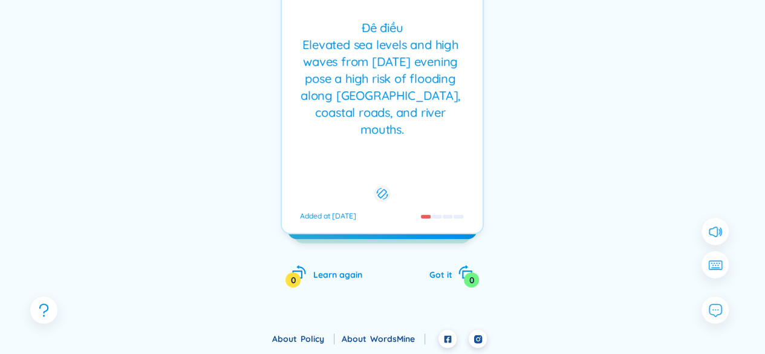
click at [386, 140] on div "Đê điều Elevated sea levels and high waves from Sunday evening pose a high risk…" at bounding box center [381, 100] width 203 height 267
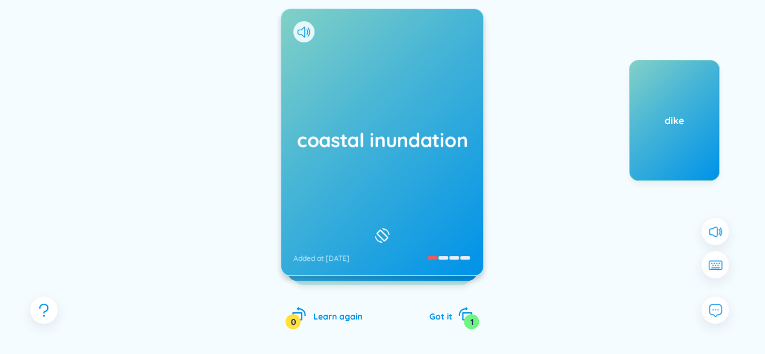
scroll to position [140, 0]
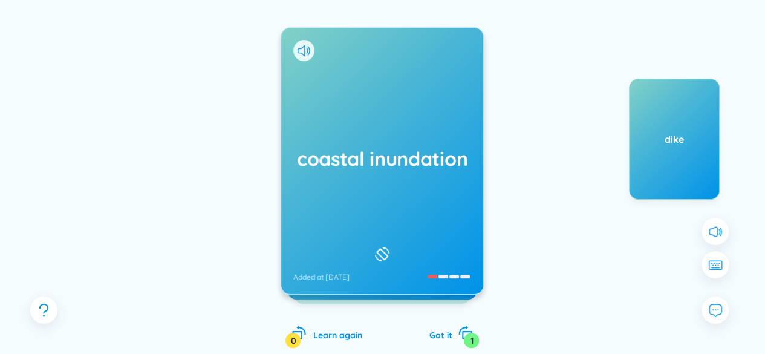
click at [357, 185] on div "coastal inundation Added at 28/9/2025" at bounding box center [382, 161] width 202 height 266
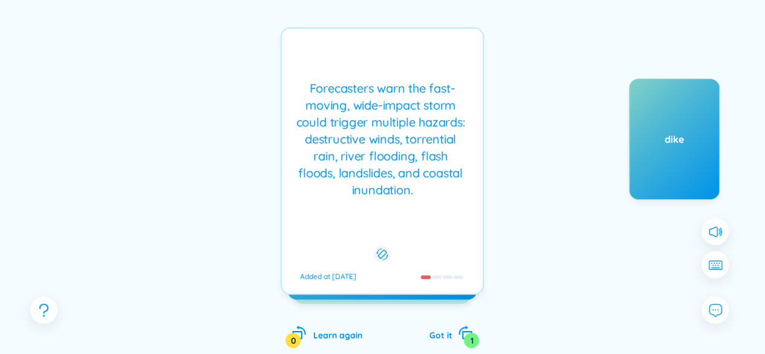
click at [401, 181] on div "Forecasters warn the fast-moving, wide-impact storm could trigger multiple haza…" at bounding box center [382, 139] width 189 height 118
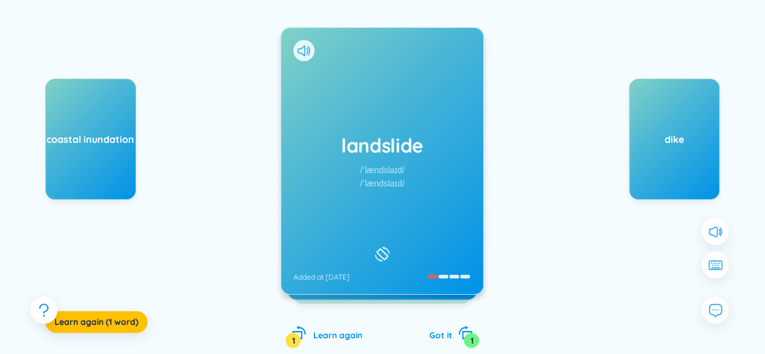
click at [357, 178] on div "landslide /ˈlændslaɪd/ /ˈlændslaɪd/ Added at 28/9/2025" at bounding box center [382, 161] width 202 height 266
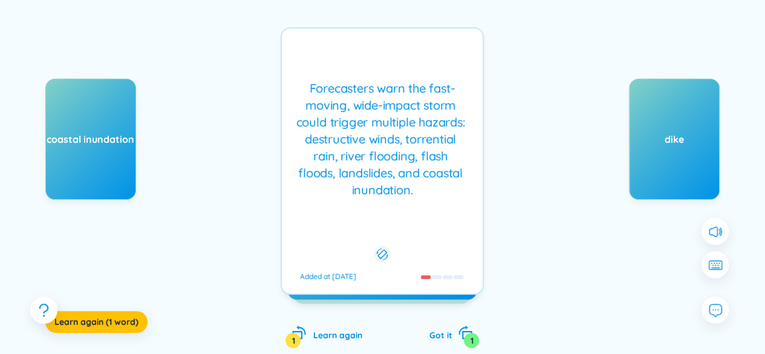
click at [357, 178] on div "landslide /ˈlændslaɪd/ /ˈlændslaɪd/ Added at 28/9/2025" at bounding box center [382, 161] width 202 height 266
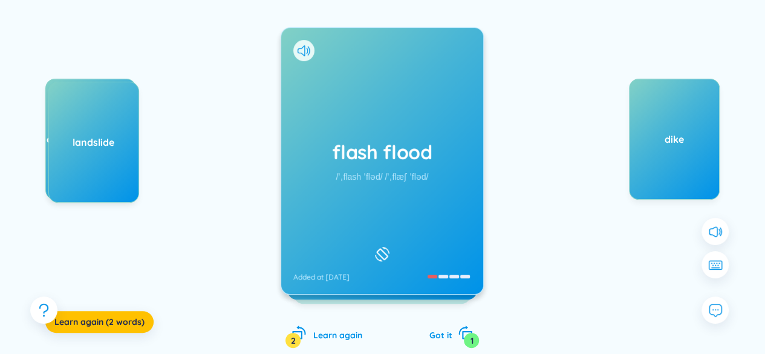
click at [355, 172] on div "/ˈˌflash ˈfləd/ /ˈˌflæʃ ˈfləd/" at bounding box center [382, 176] width 92 height 13
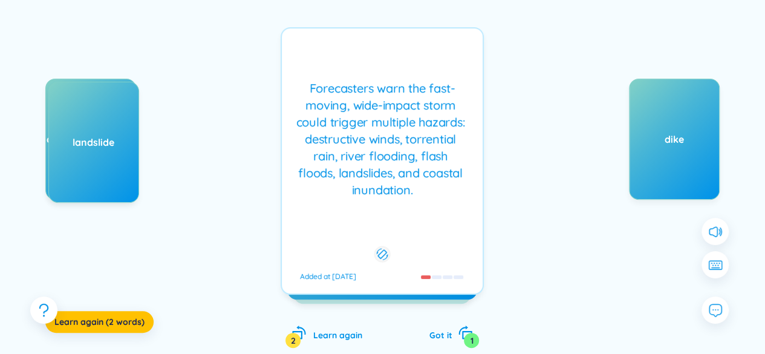
click at [372, 167] on div "flash flood /ˈˌflash ˈfləd/ /ˈˌflæʃ ˈfləd/ Added at 28/9/2025" at bounding box center [382, 161] width 202 height 266
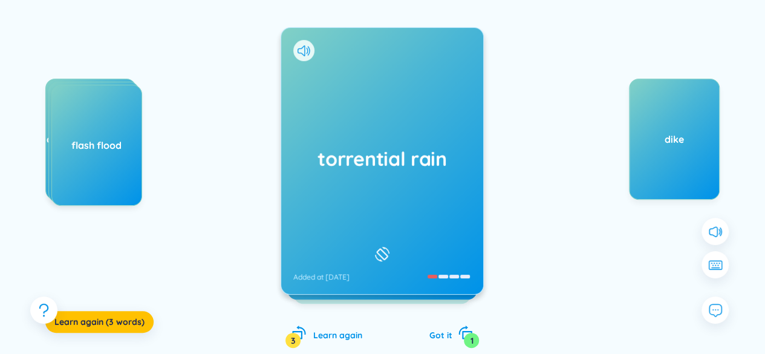
click at [372, 161] on h1 "torrential rain" at bounding box center [382, 158] width 178 height 27
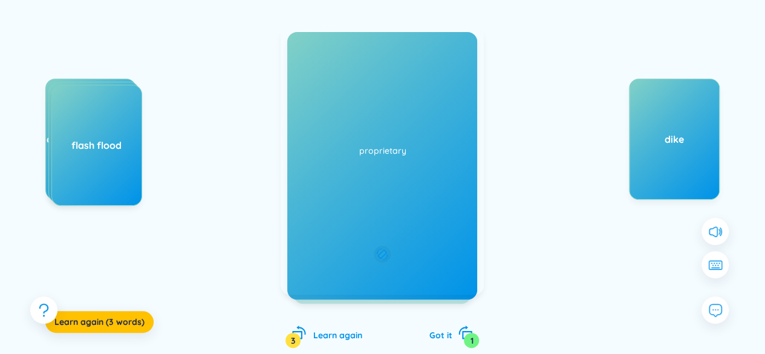
click at [372, 161] on h1 "torrential rain" at bounding box center [382, 158] width 178 height 27
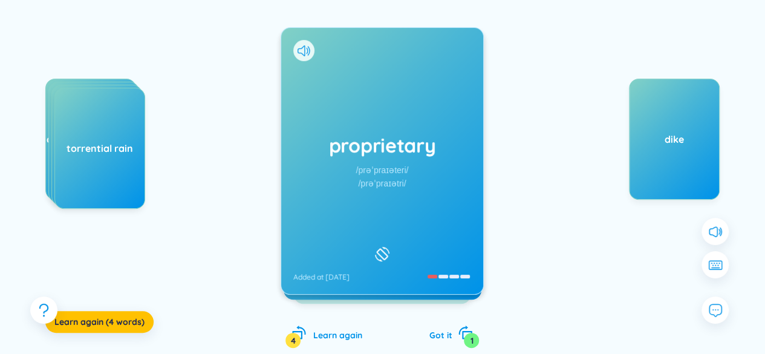
click at [368, 169] on div "/prəˈpraɪəteri/" at bounding box center [382, 169] width 53 height 13
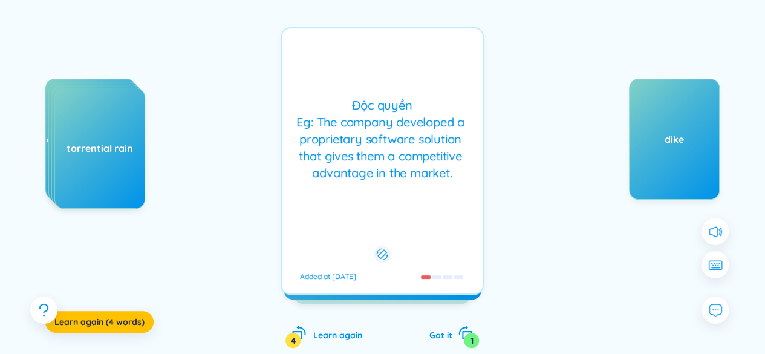
click at [378, 164] on div "/prəˈpraɪəteri/" at bounding box center [382, 169] width 53 height 13
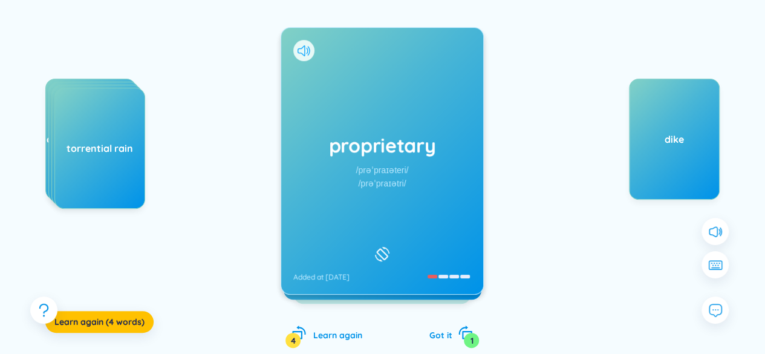
click at [304, 55] on icon at bounding box center [300, 50] width 7 height 11
click at [425, 169] on div "proprietary /prəˈpraɪəteri/ /prəˈpraɪətri/ Added at 28/9/2025" at bounding box center [382, 161] width 202 height 266
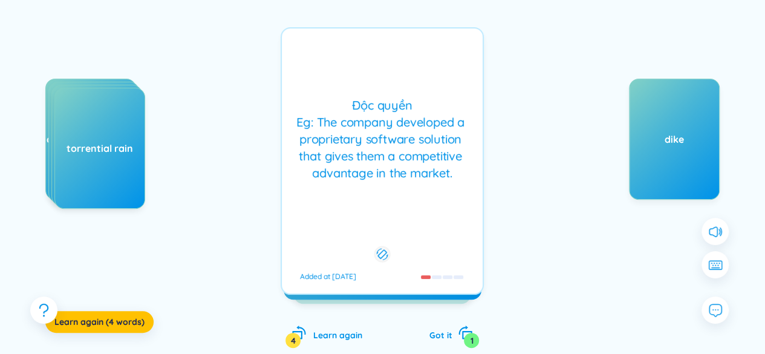
click at [425, 169] on div "Độc quyền Eg: The company developed a proprietary software solution that gives …" at bounding box center [382, 139] width 189 height 85
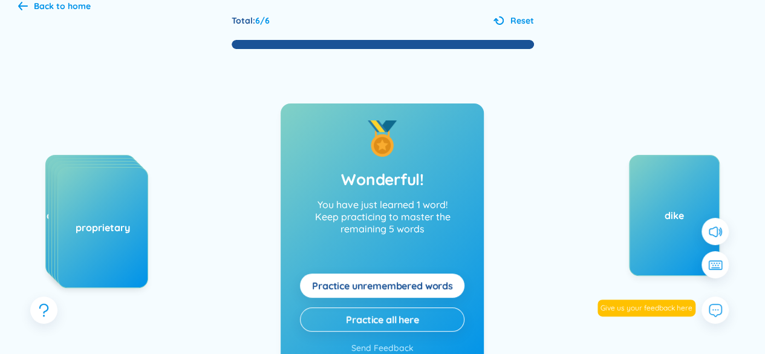
scroll to position [0, 0]
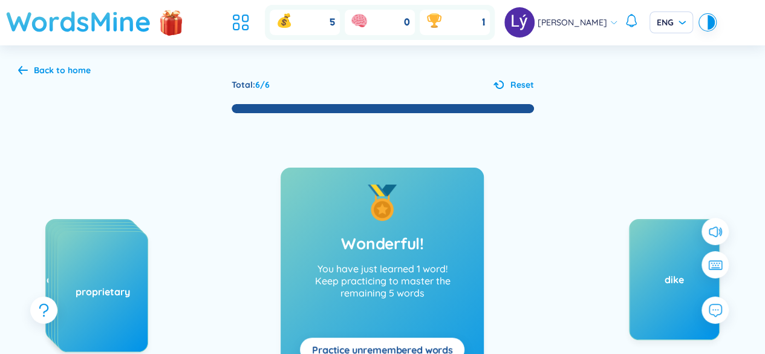
click at [131, 27] on h1 "WordsMine" at bounding box center [78, 21] width 145 height 43
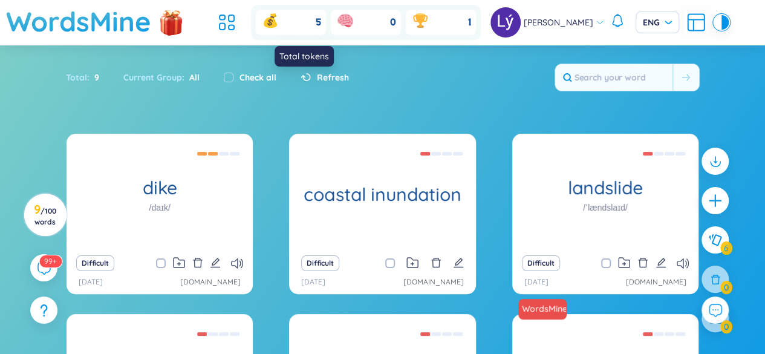
click at [316, 24] on div "5" at bounding box center [291, 22] width 70 height 25
click at [315, 24] on div "5" at bounding box center [291, 22] width 70 height 25
click at [273, 24] on icon at bounding box center [269, 22] width 5 height 6
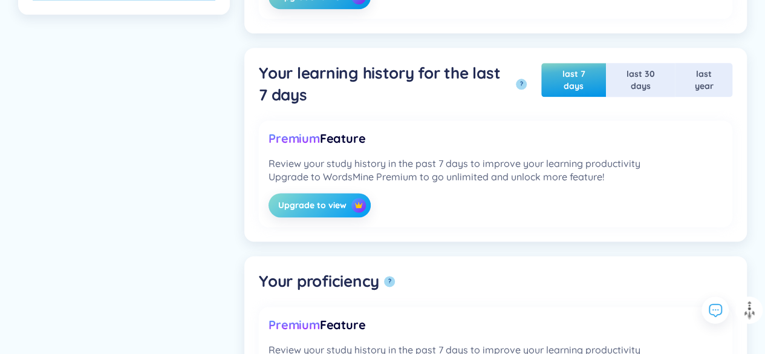
scroll to position [500, 0]
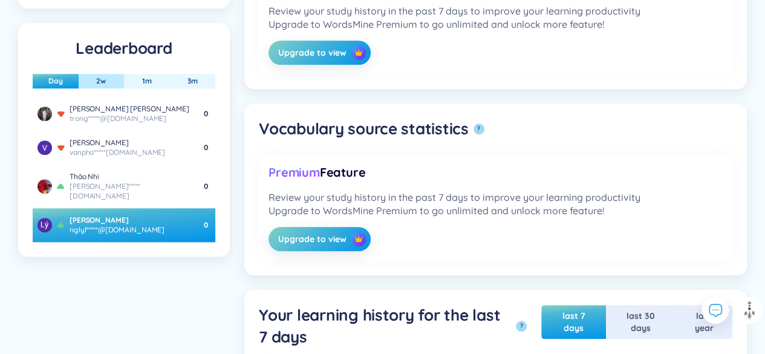
click at [116, 82] on li "2w" at bounding box center [102, 81] width 46 height 15
click at [142, 79] on button "1m" at bounding box center [146, 81] width 29 height 15
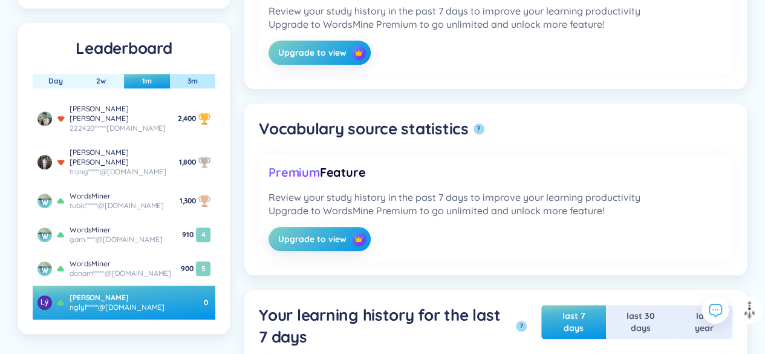
click at [194, 79] on button "3m" at bounding box center [193, 81] width 30 height 15
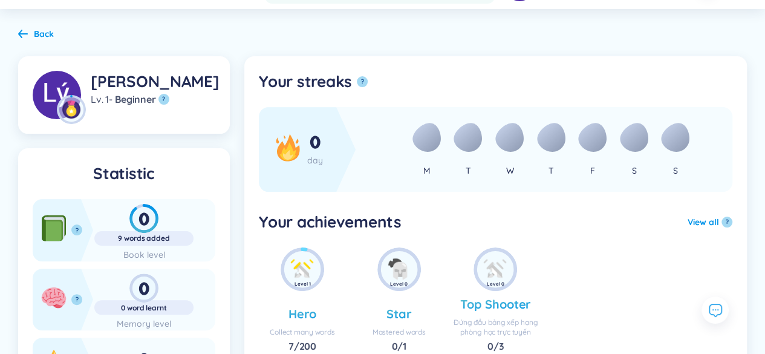
scroll to position [0, 0]
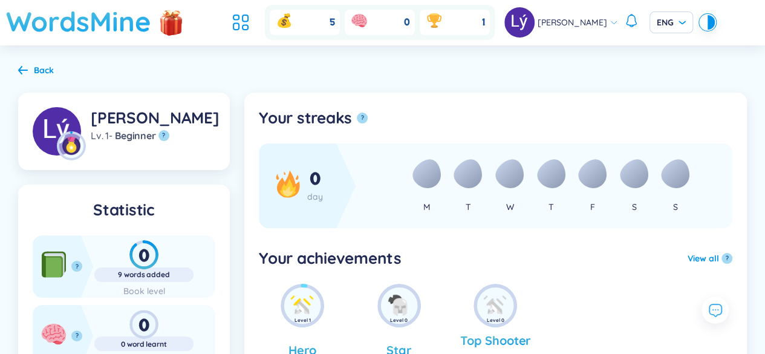
click at [104, 25] on h1 "WordsMine" at bounding box center [78, 21] width 145 height 43
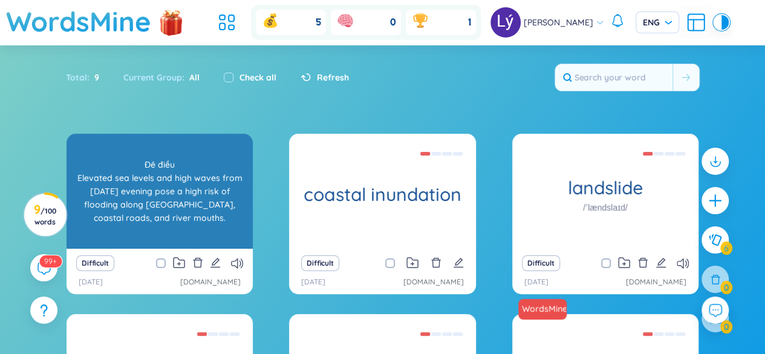
click at [173, 195] on div "Đê điều Elevated sea levels and high waves from Sunday evening pose a high risk…" at bounding box center [160, 191] width 174 height 109
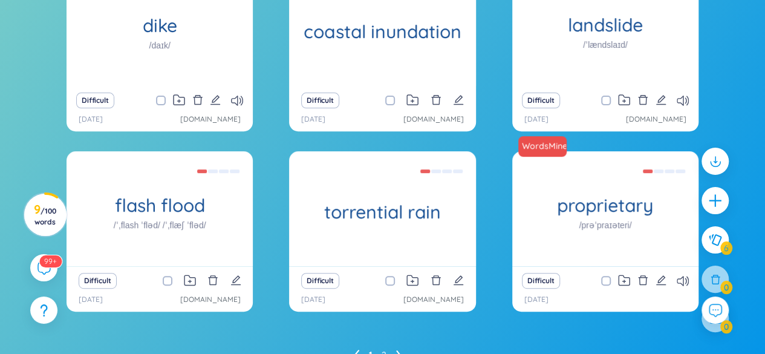
scroll to position [220, 0]
